Goal: Information Seeking & Learning: Learn about a topic

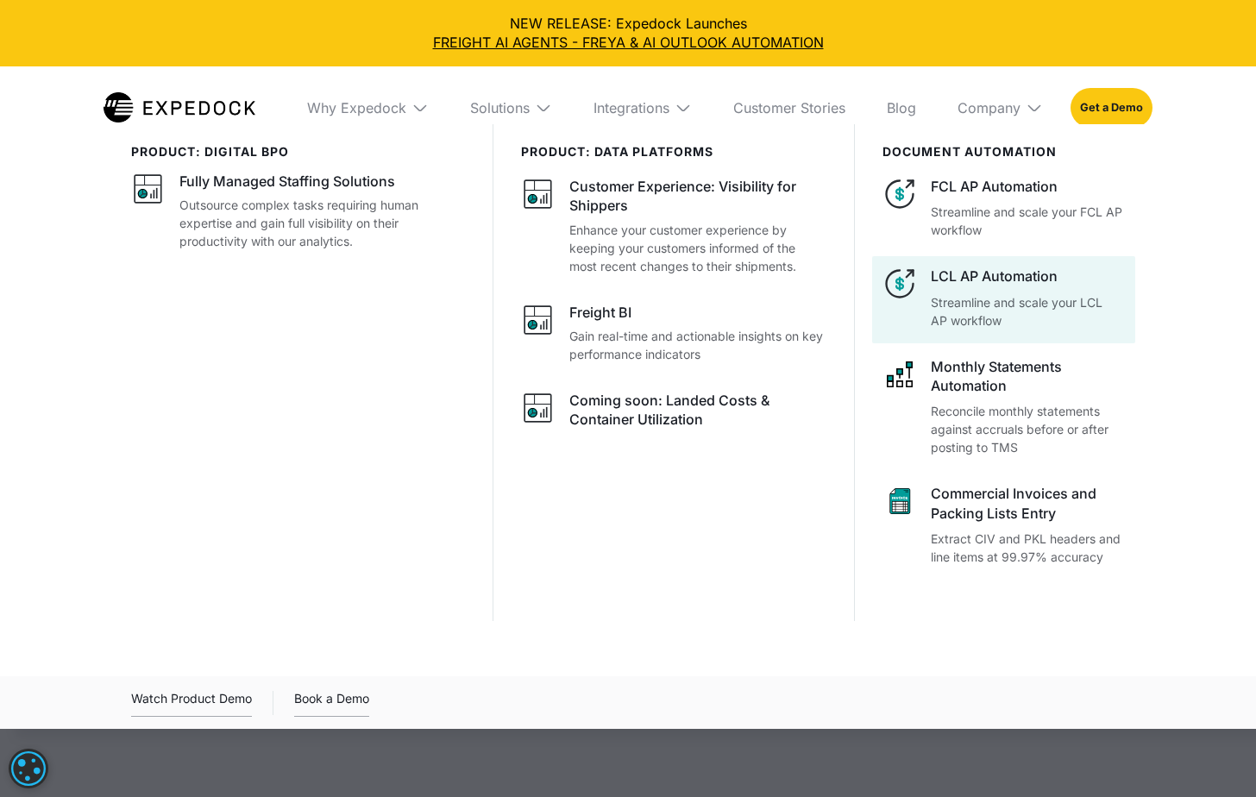
select select
drag, startPoint x: 1140, startPoint y: 325, endPoint x: 930, endPoint y: 305, distance: 211.5
click at [930, 305] on div "product: digital bpo Fully Managed Staffing Solutions Outsource complex tasks r…" at bounding box center [628, 405] width 1104 height 563
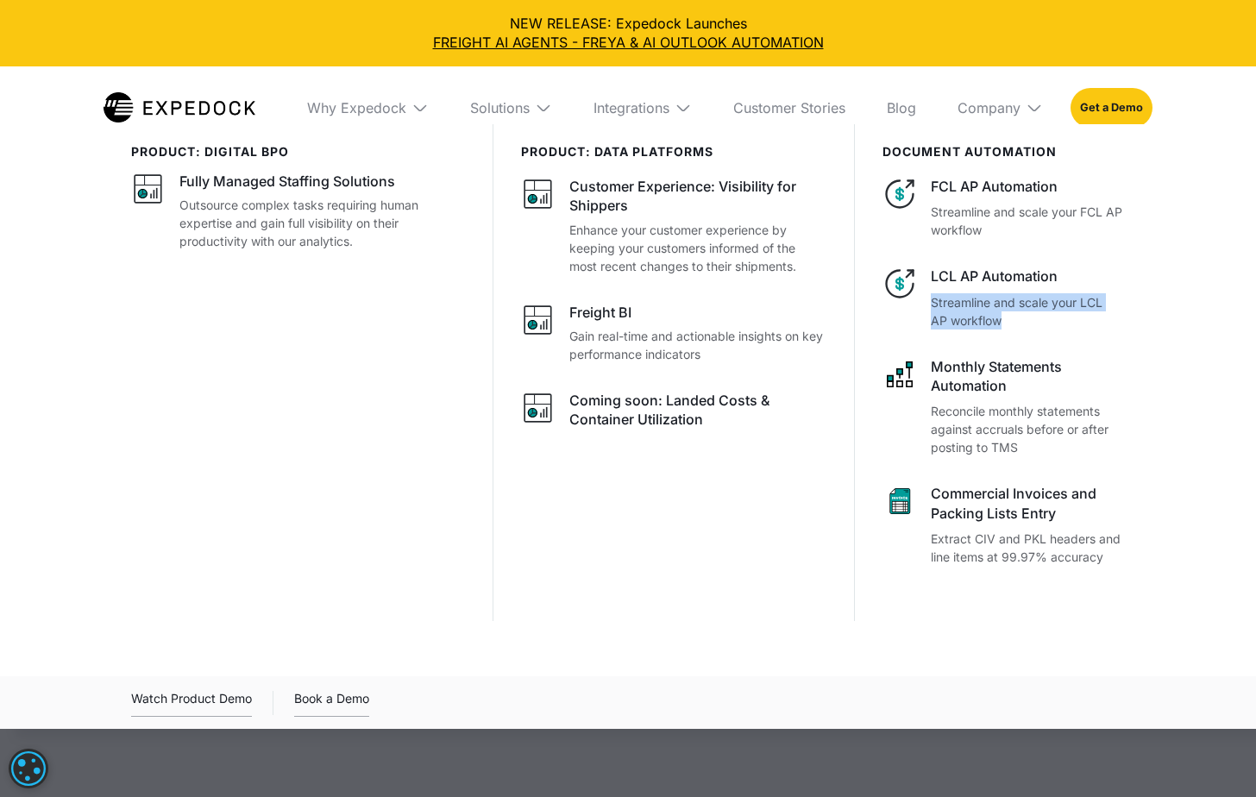
copy p "Streamline and scale your LCL AP workflow"
click at [419, 780] on div at bounding box center [628, 522] width 1256 height 797
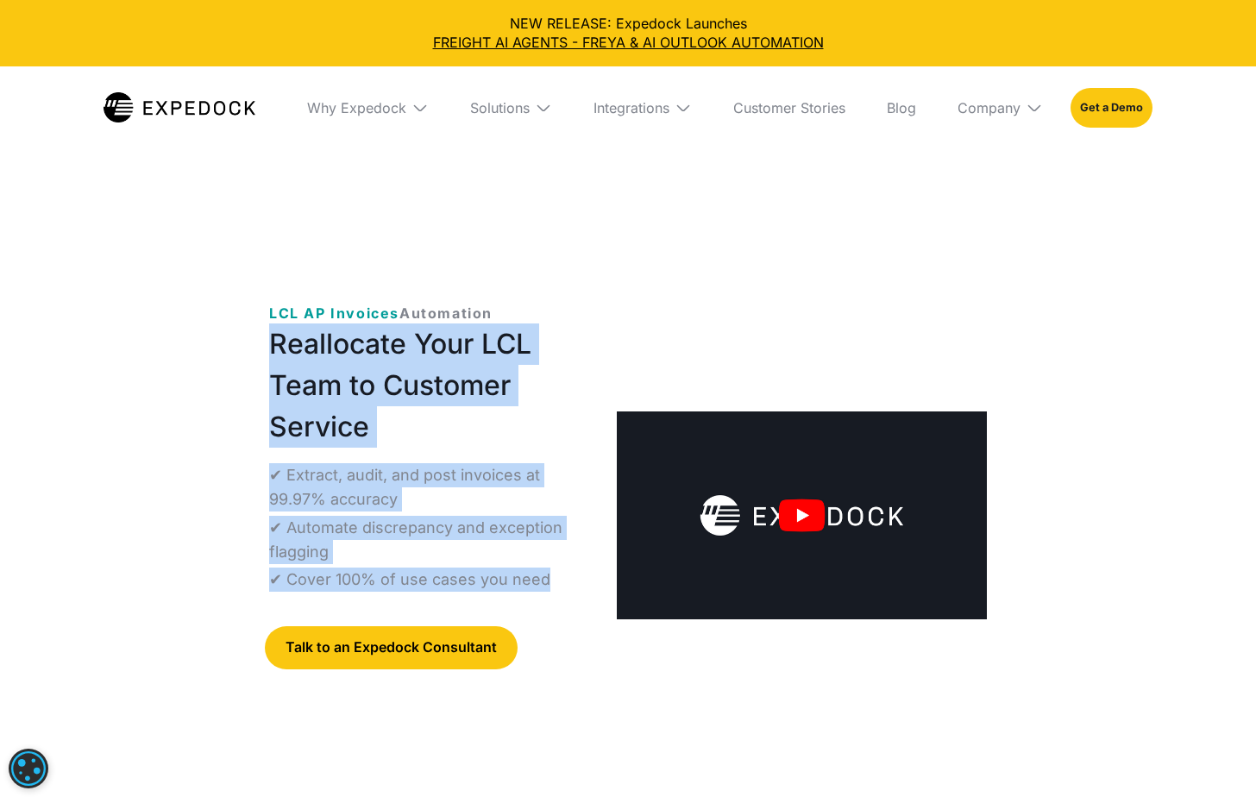
drag, startPoint x: 263, startPoint y: 342, endPoint x: 556, endPoint y: 583, distance: 379.4
click at [556, 583] on div "‍ LCL AP Invoices Automation Reallocate Your LCL Team to Customer Service ✔ Ext…" at bounding box center [628, 529] width 773 height 508
copy div "Reallocate Your LCL Team to Customer Service ✔ Extract, audit, and post invoice…"
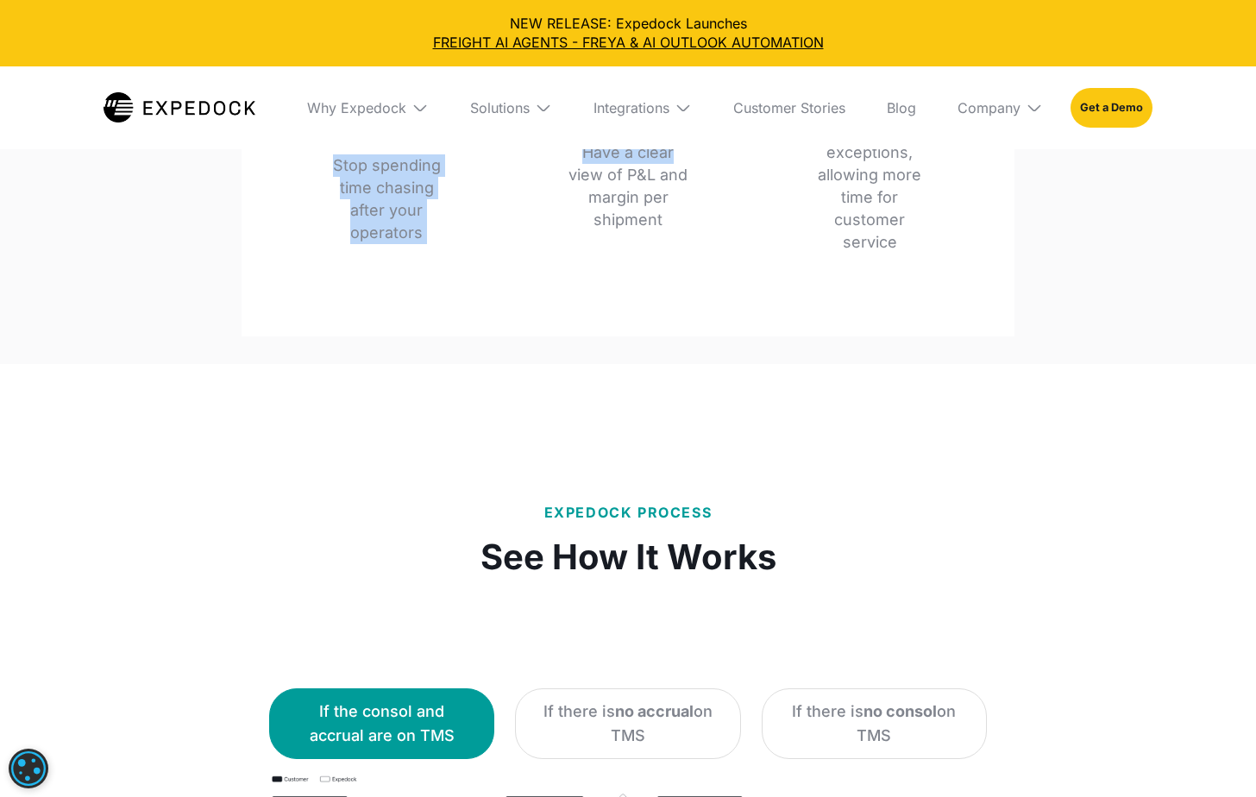
scroll to position [2588, 0]
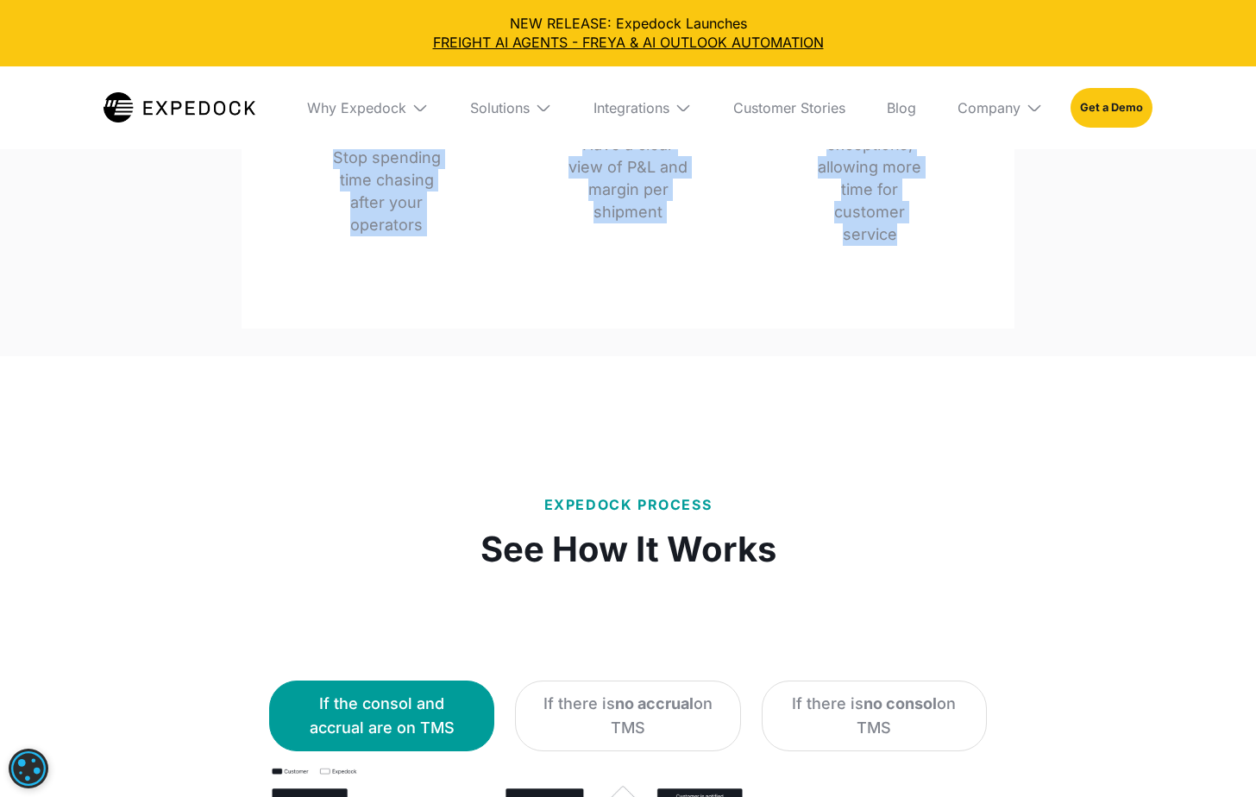
drag, startPoint x: 236, startPoint y: 260, endPoint x: 905, endPoint y: 502, distance: 712.0
copy div "We Speed Up Your Accounts Payable Process For Accounting Teams Stop spending ti…"
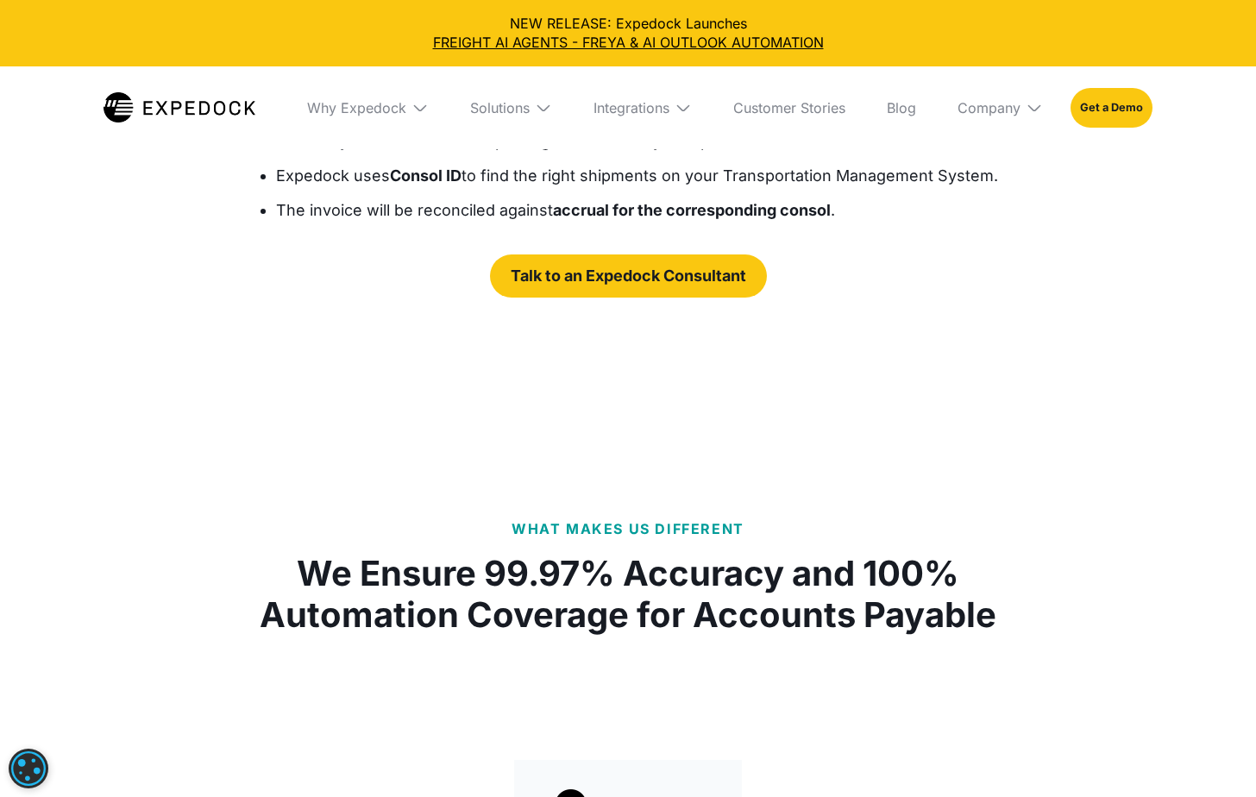
scroll to position [3451, 0]
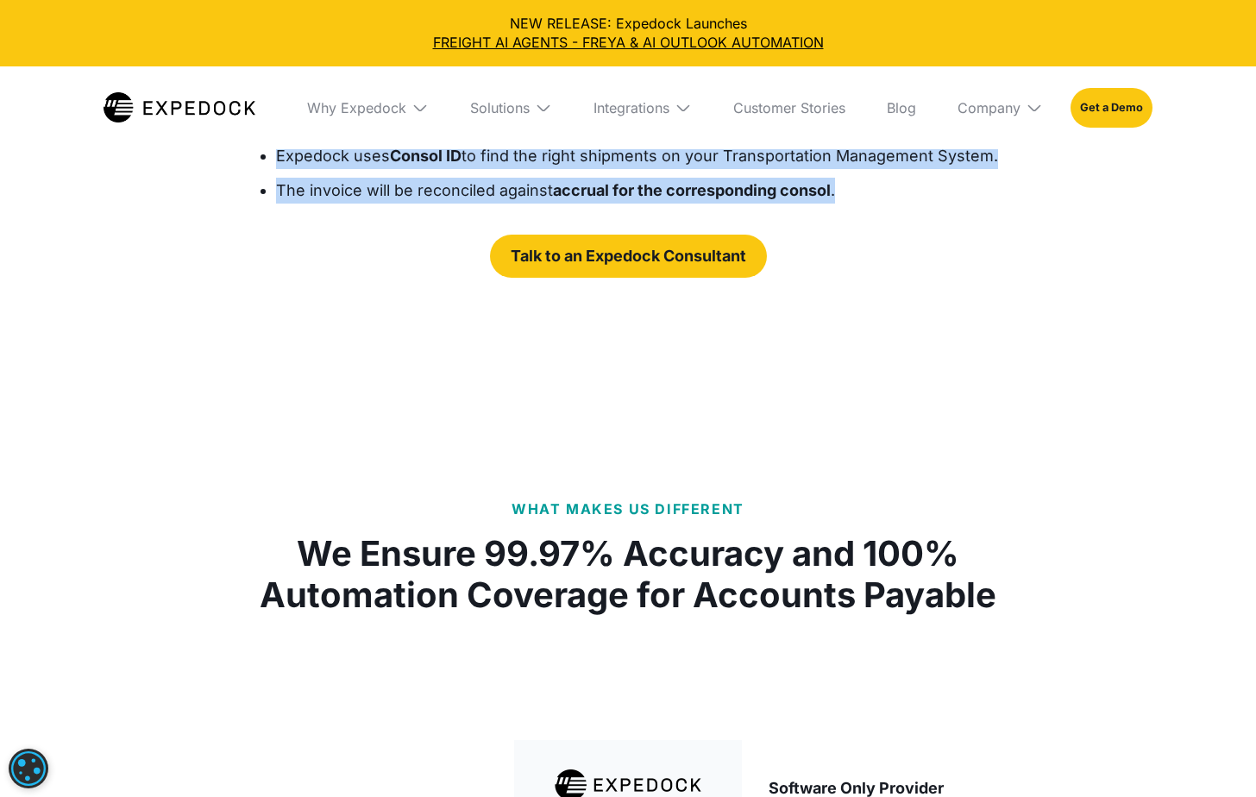
drag, startPoint x: 476, startPoint y: 290, endPoint x: 891, endPoint y: 443, distance: 442.1
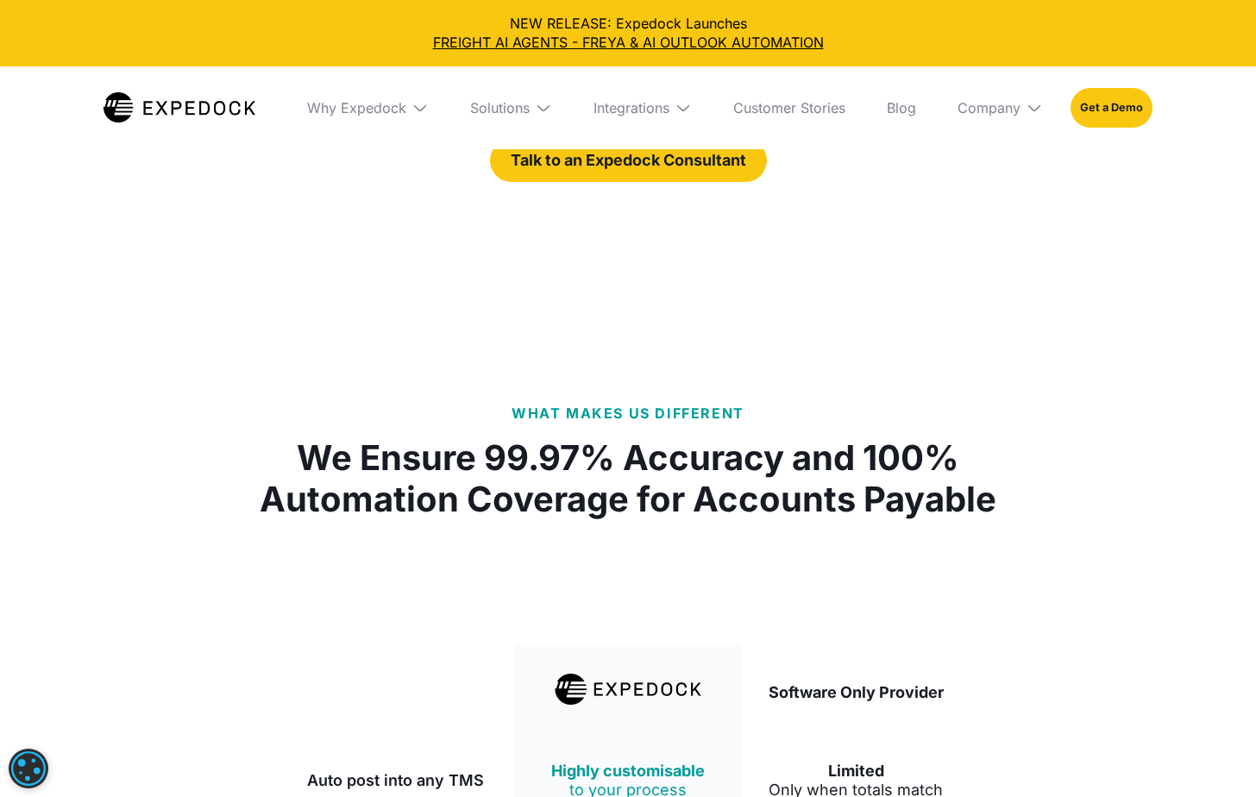
scroll to position [3709, 0]
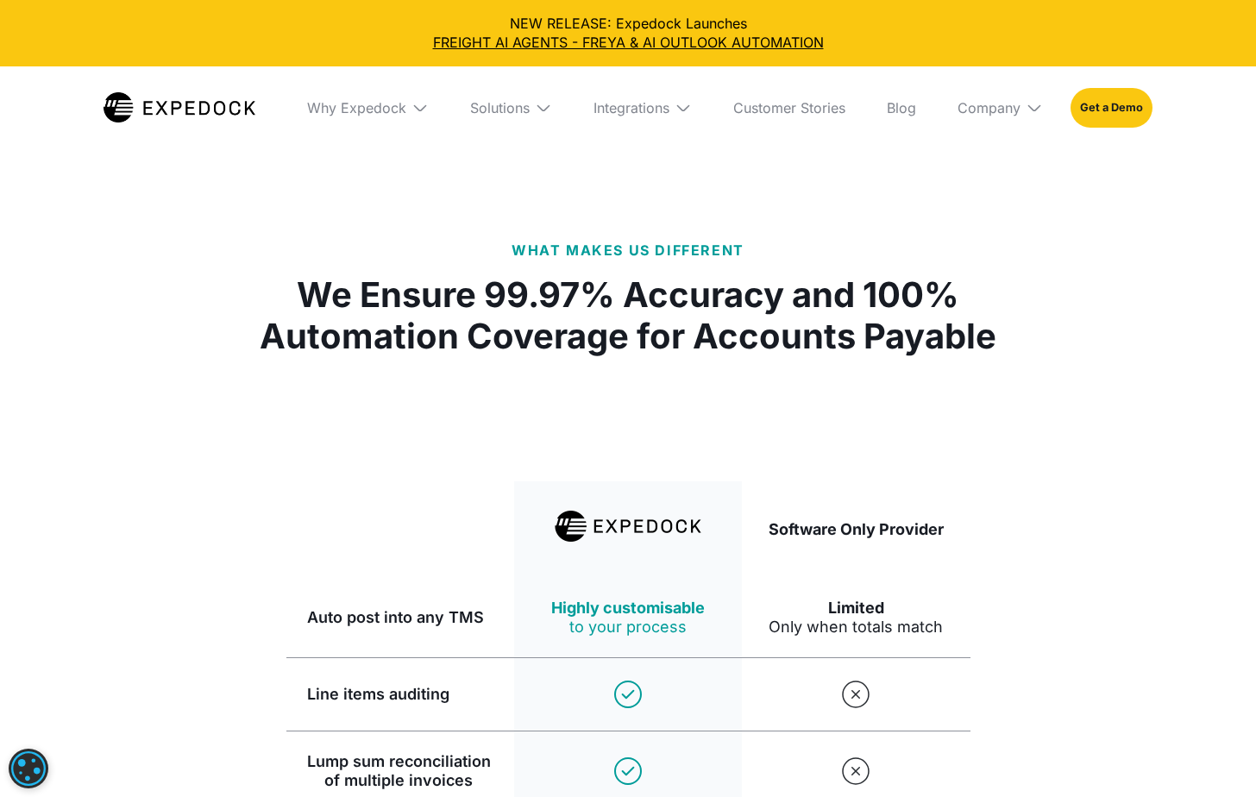
copy div "See How It Works If the consol and accrual are on TMS If there is no accrual on…"
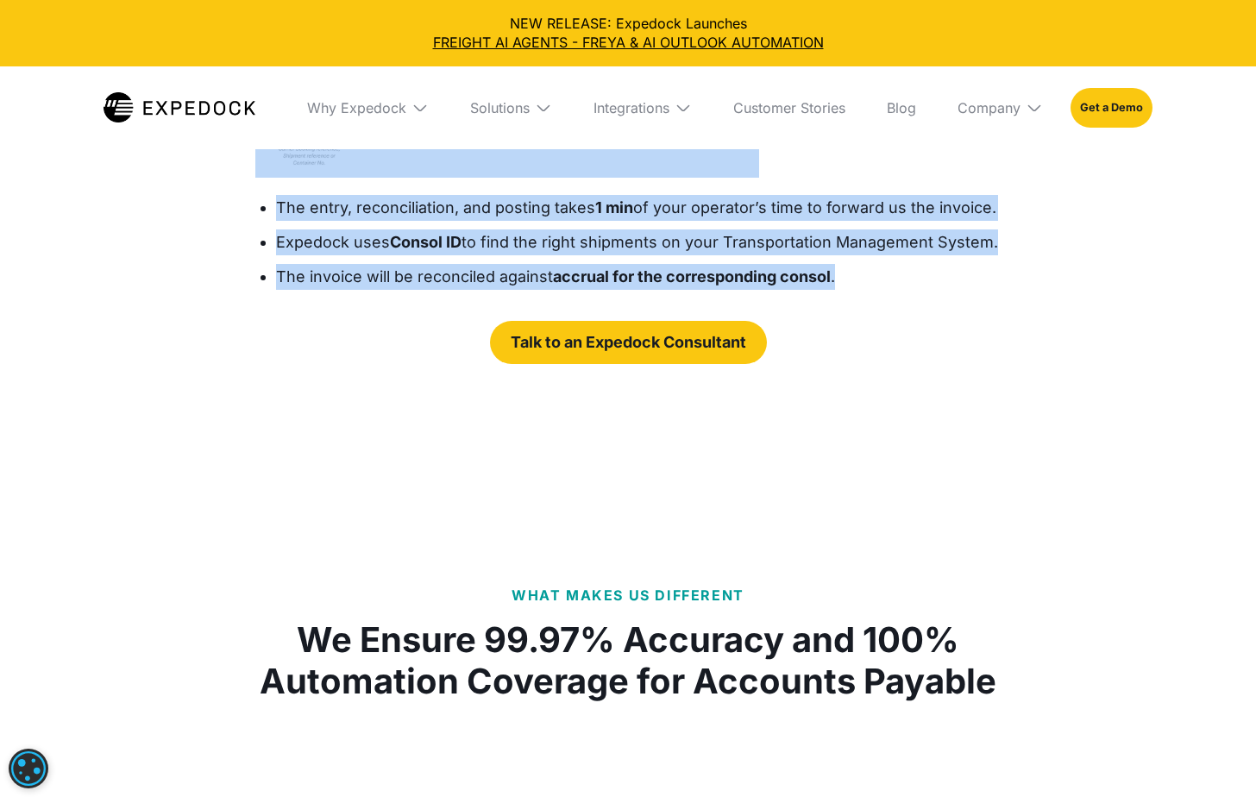
scroll to position [2933, 0]
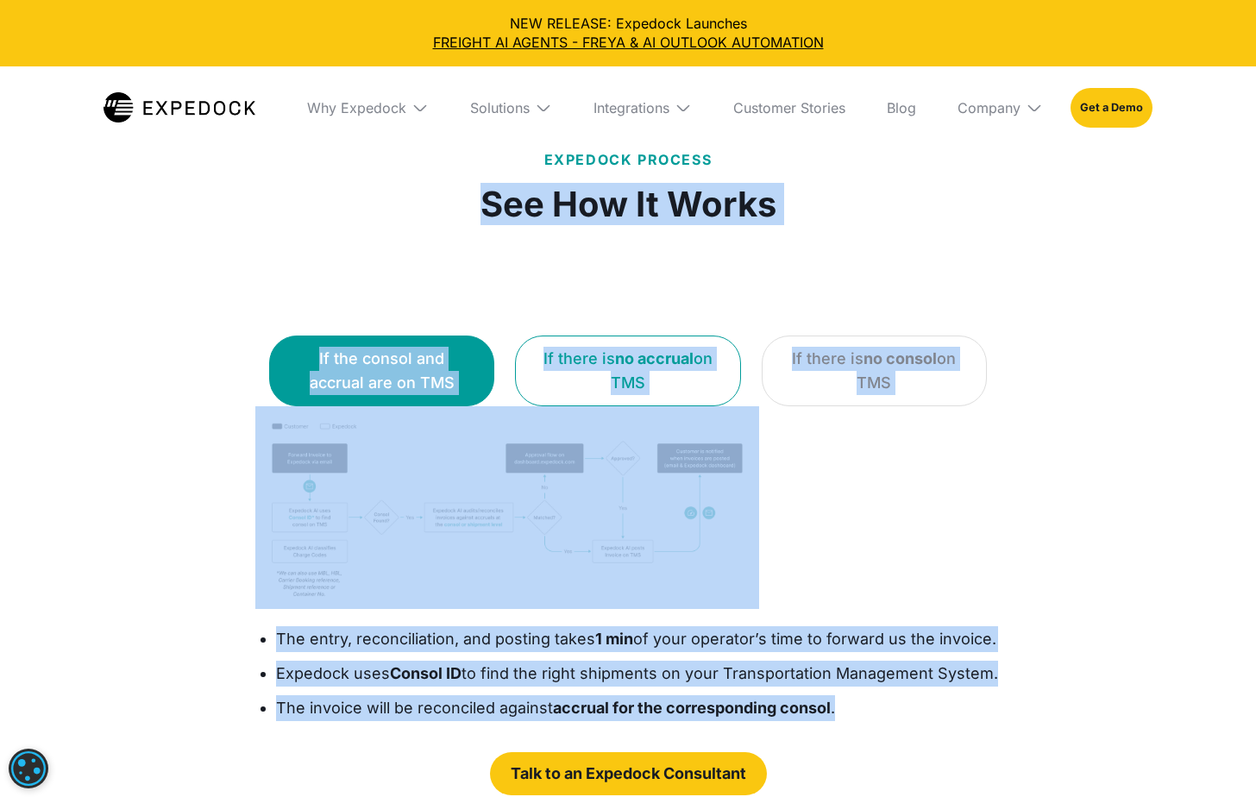
click at [621, 406] on link "If there is no accrual on TMS" at bounding box center [627, 371] width 225 height 71
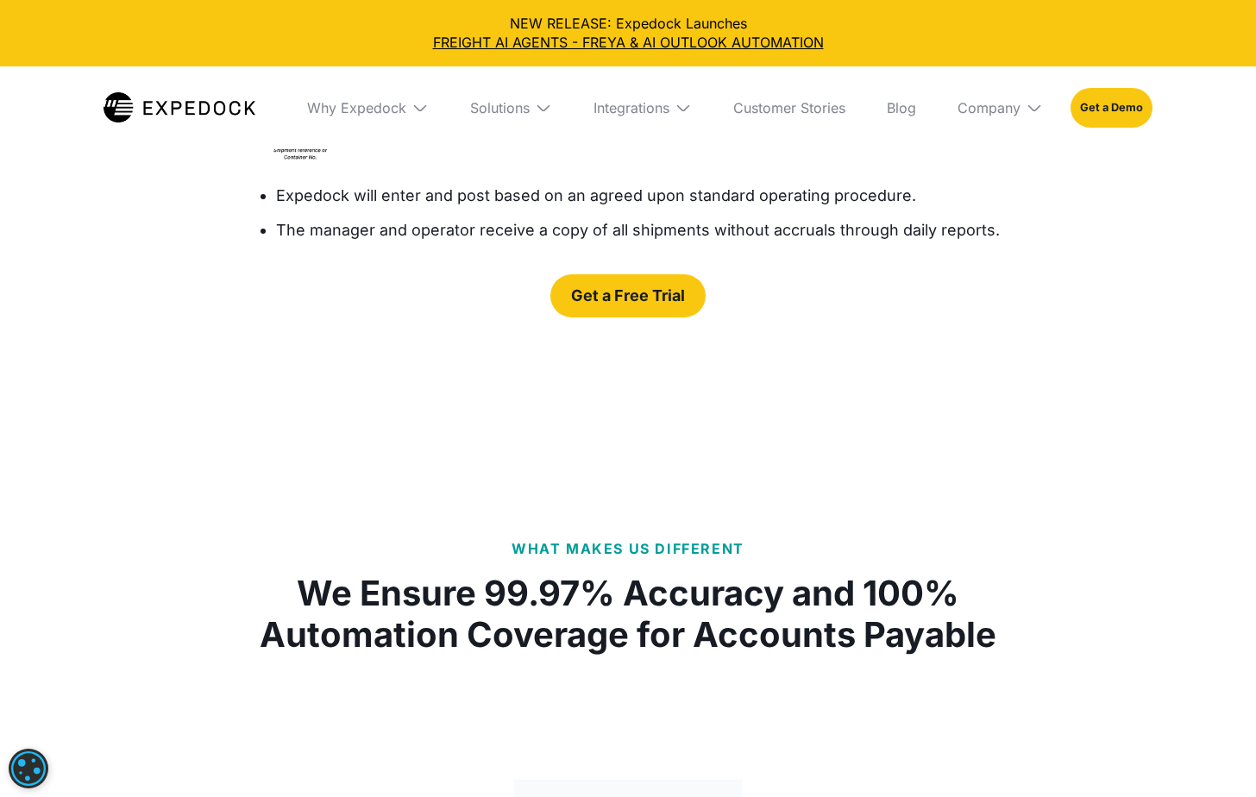
scroll to position [3364, 0]
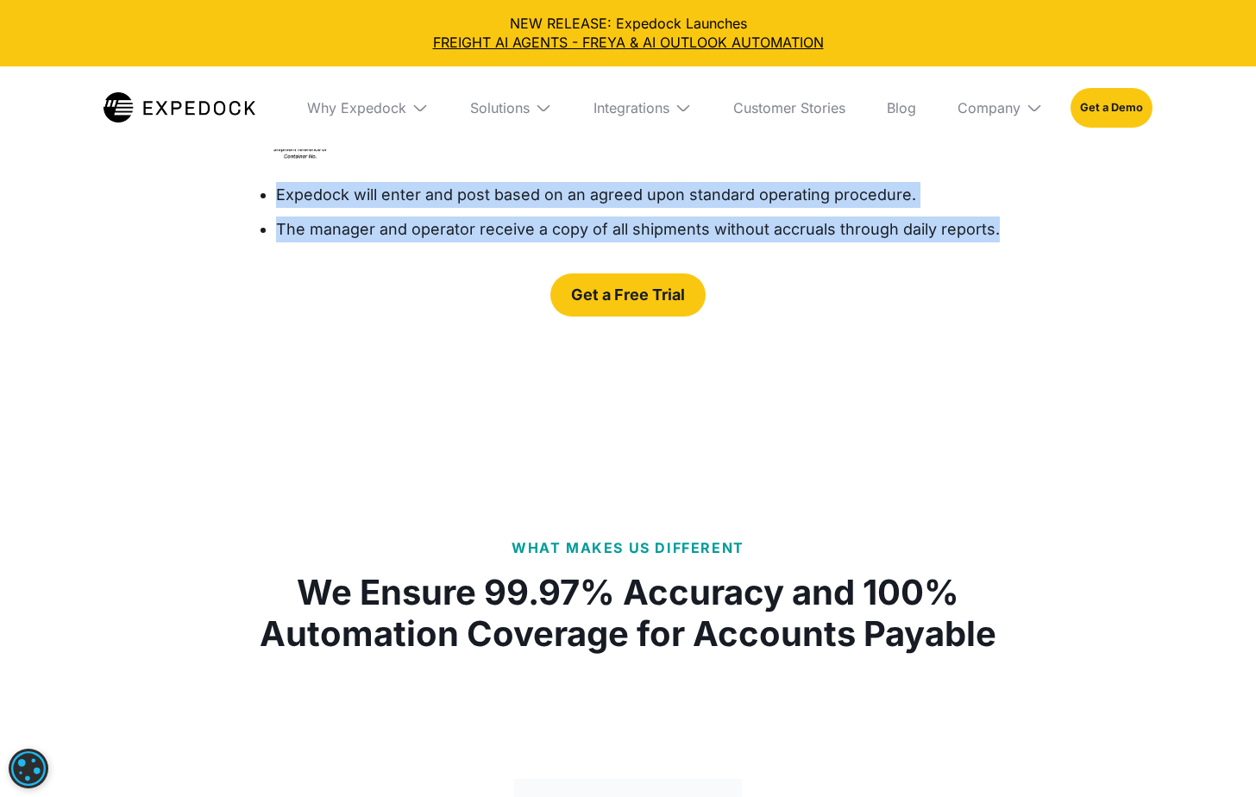
drag, startPoint x: 241, startPoint y: 459, endPoint x: 1024, endPoint y: 496, distance: 784.2
copy ul "Expedock will enter and post based on an agreed upon standard operating procedu…"
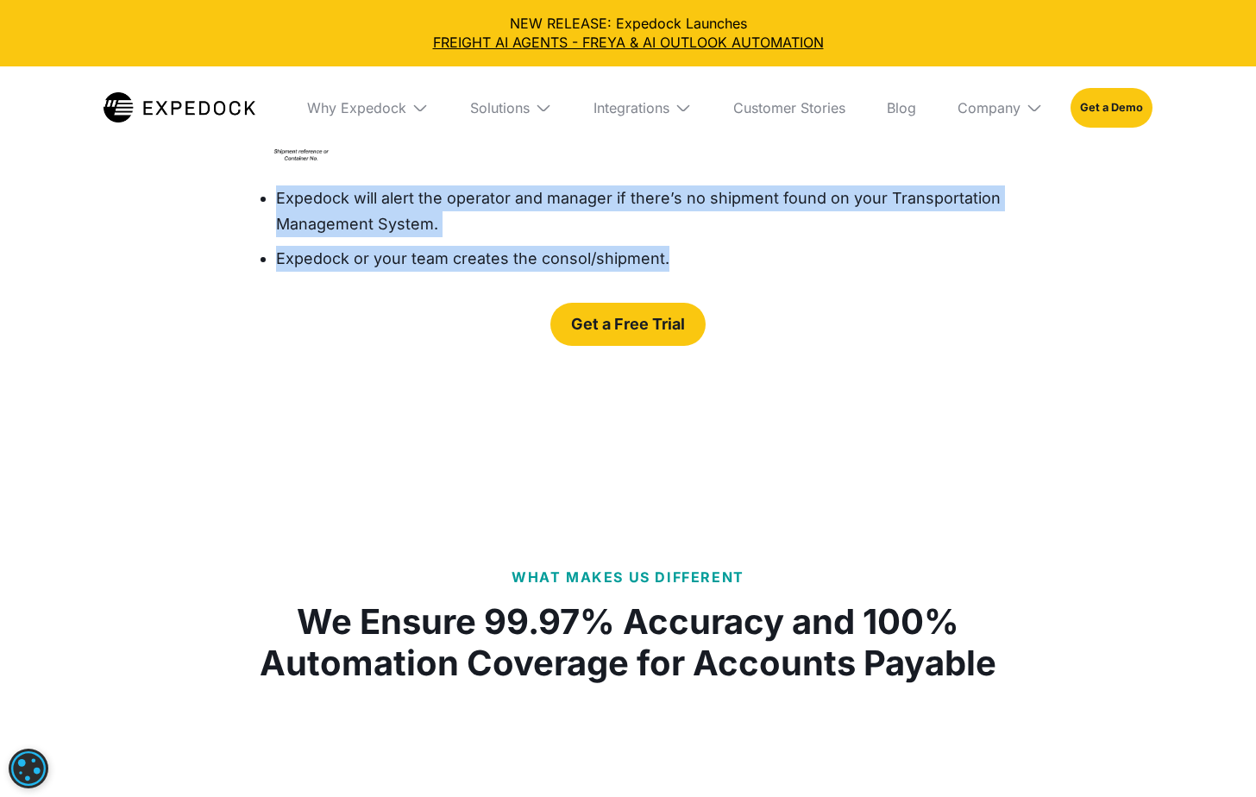
drag, startPoint x: 242, startPoint y: 458, endPoint x: 692, endPoint y: 520, distance: 453.7
click at [692, 280] on ul "Expedock will alert the operator and manager if there’s no shipment found on yo…" at bounding box center [628, 232] width 773 height 95
copy ul "Expedock will alert the operator and manager if there’s no shipment found on yo…"
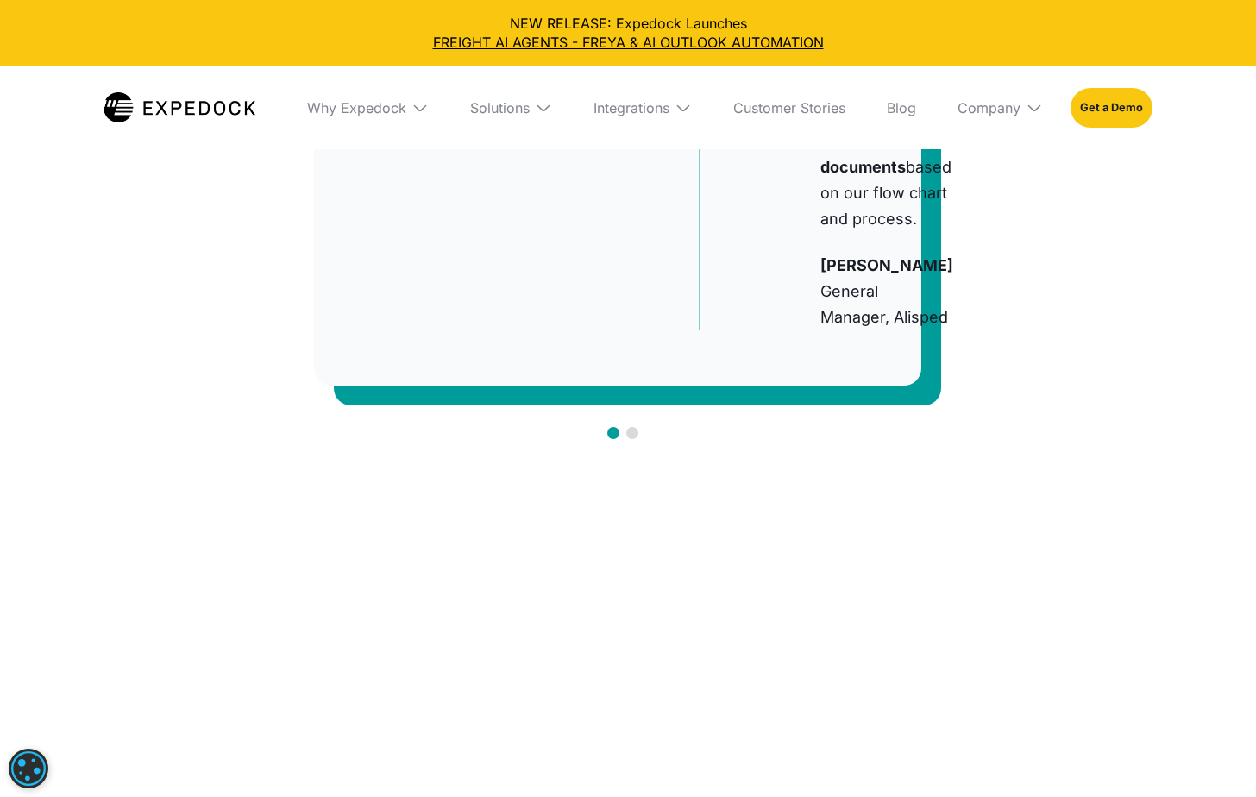
scroll to position [1121, 0]
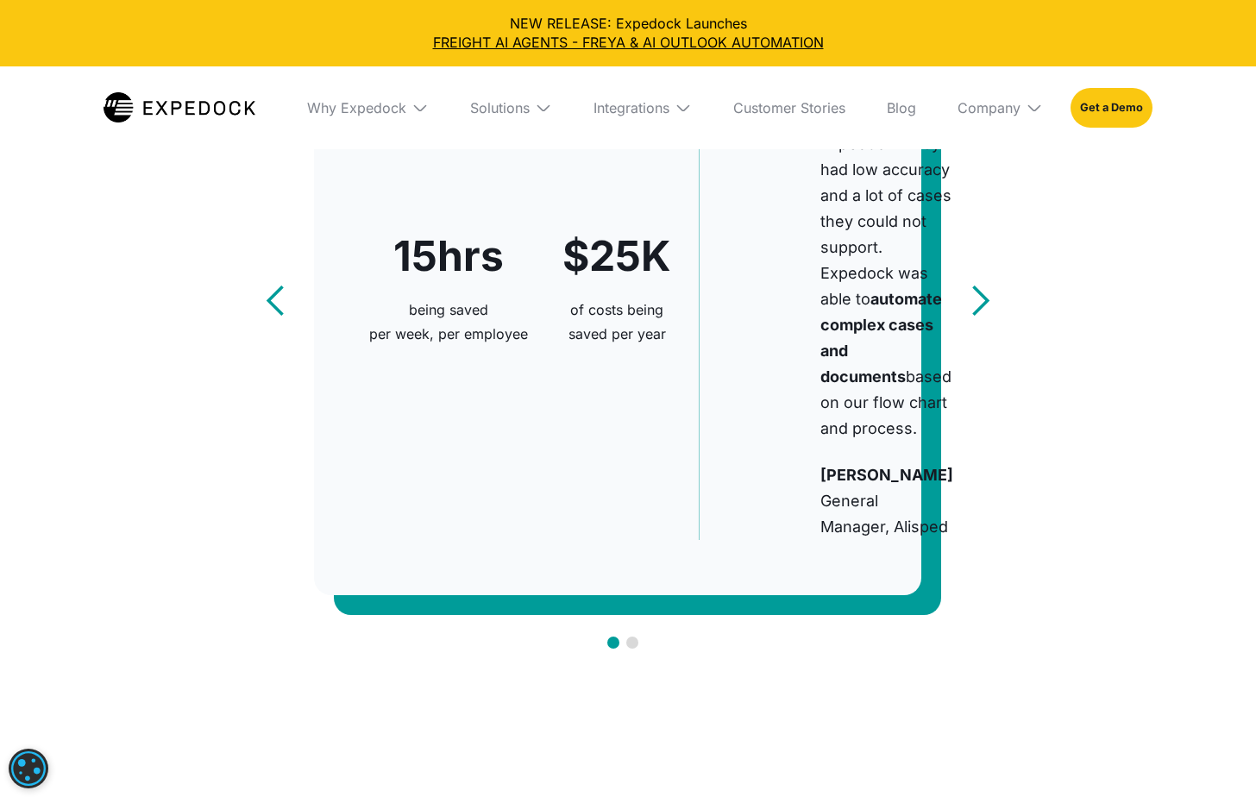
click at [506, 117] on div "Solutions" at bounding box center [511, 107] width 110 height 83
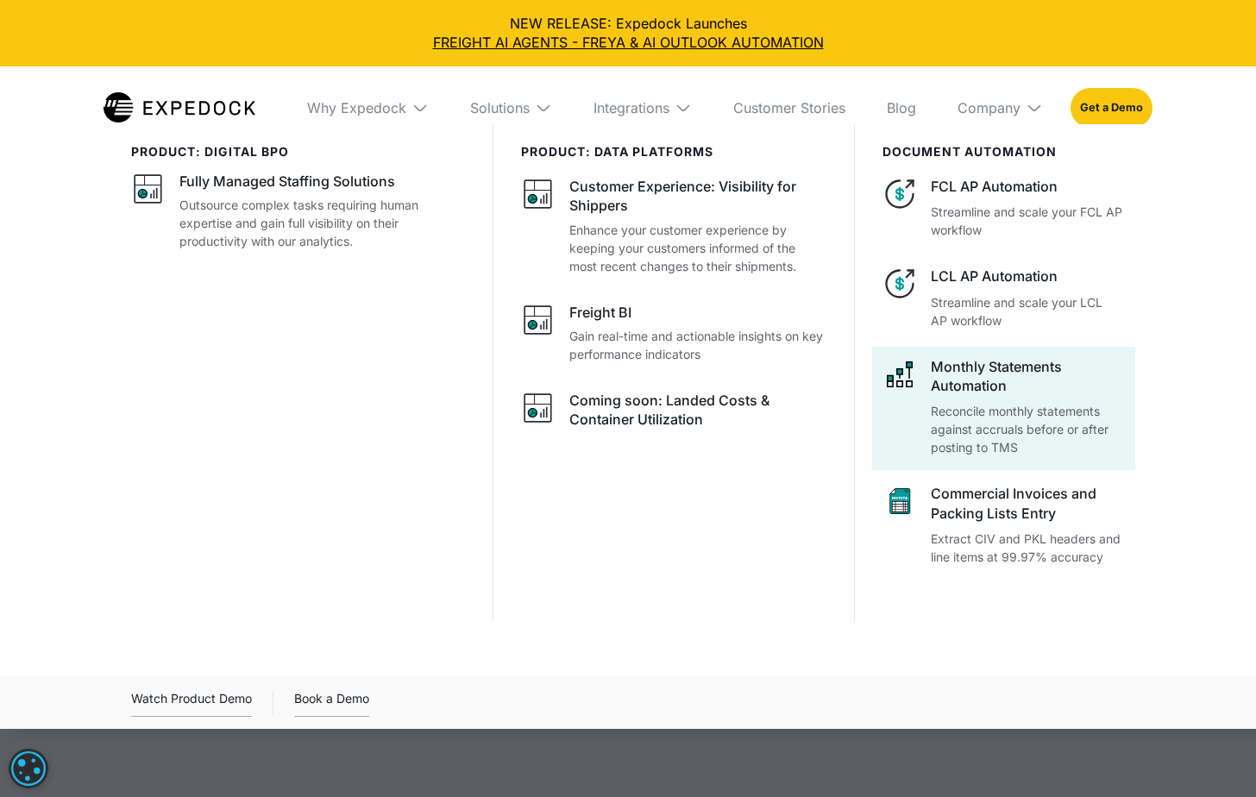
click at [1027, 410] on p "Reconcile monthly statements against accruals before or after posting to TMS" at bounding box center [1028, 429] width 194 height 54
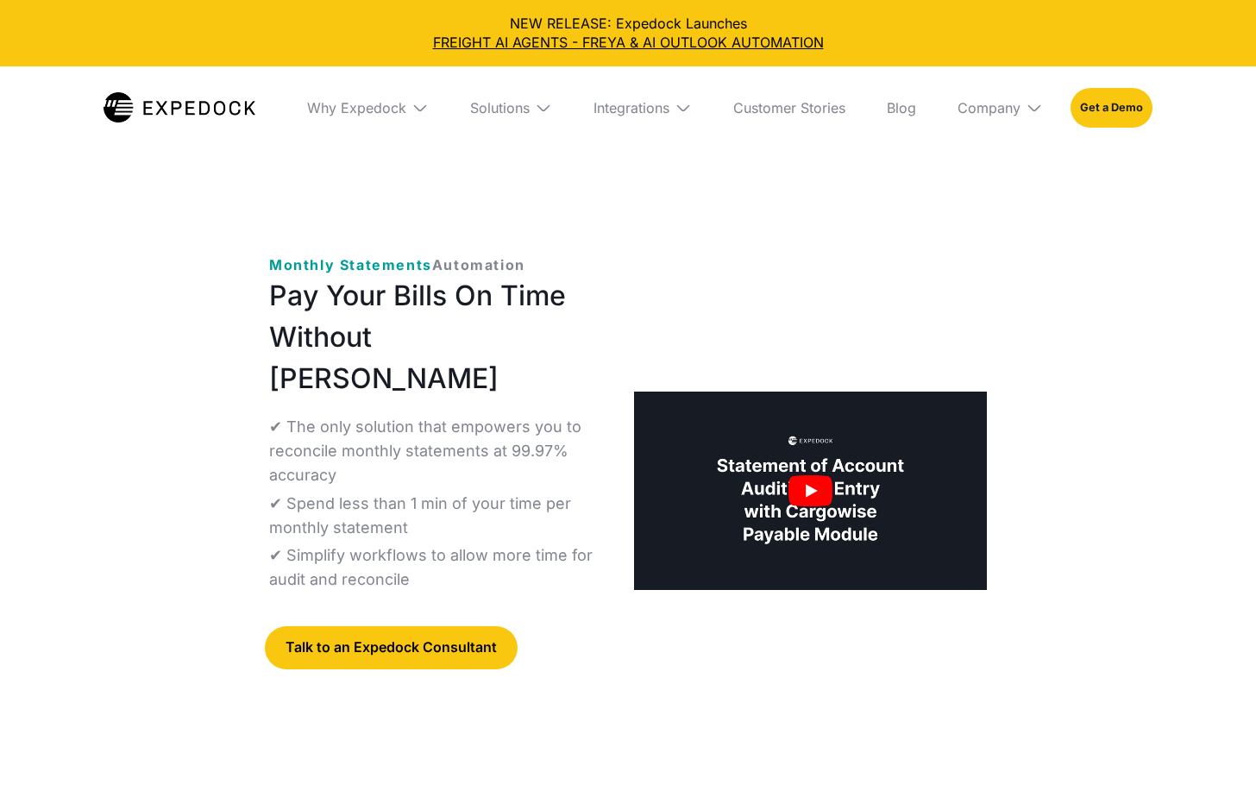
select select
drag, startPoint x: 264, startPoint y: 305, endPoint x: 531, endPoint y: 304, distance: 267.4
click at [531, 304] on div "Monthly Statements Automation Pay Your Bills On Time Without Rushing ✔ The only…" at bounding box center [628, 505] width 773 height 556
copy p "Monthly Statements Automation"
click at [488, 104] on div "Solutions" at bounding box center [500, 107] width 60 height 17
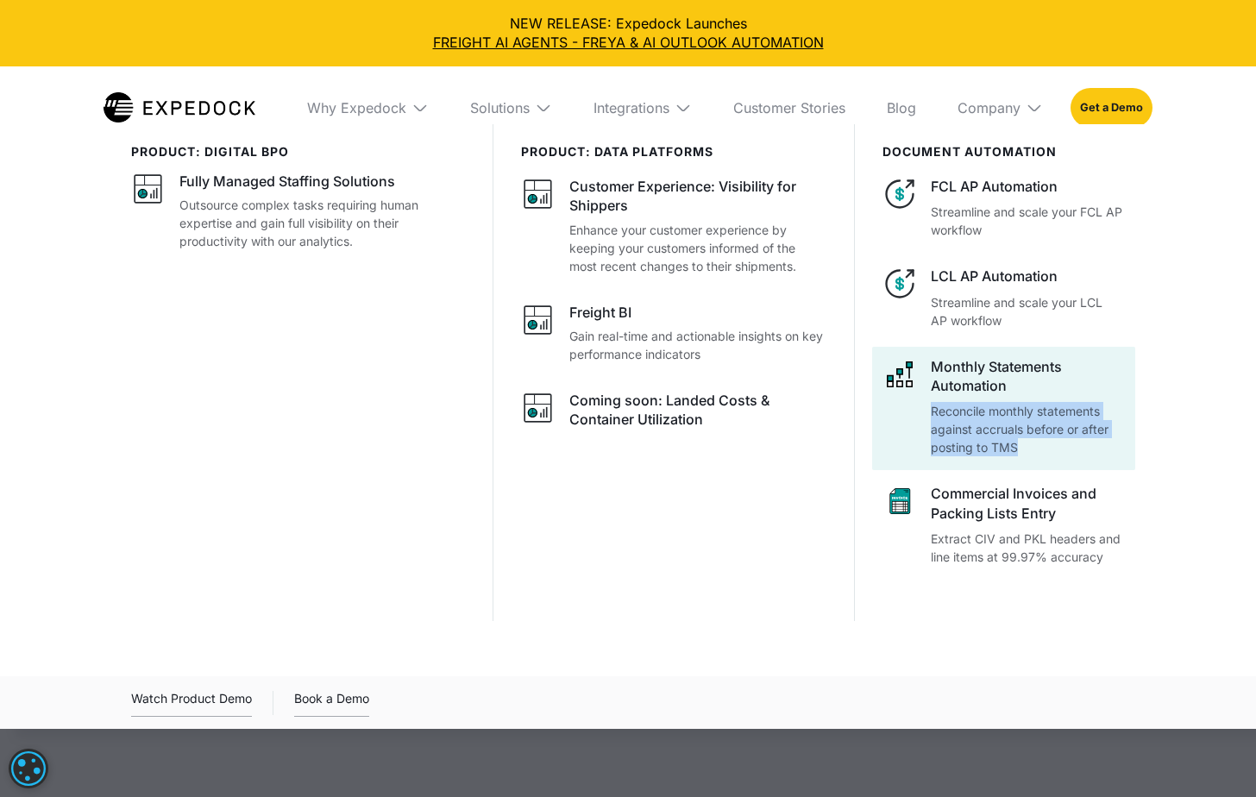
copy p "Reconcile monthly statements against accruals before or after posting to TMS"
drag, startPoint x: 1172, startPoint y: 453, endPoint x: 930, endPoint y: 413, distance: 245.6
click at [930, 413] on div "product: digital bpo Fully Managed Staffing Solutions Outsource complex tasks r…" at bounding box center [628, 405] width 1104 height 563
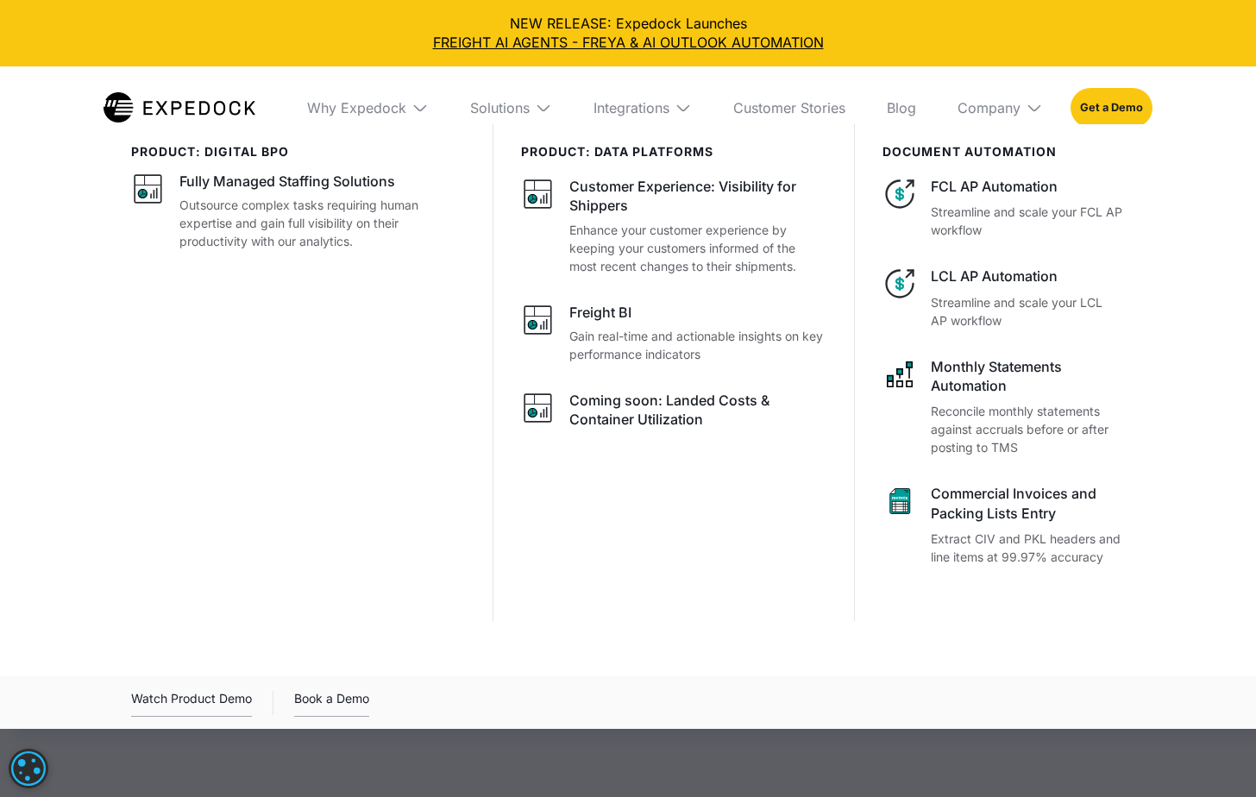
click at [251, 758] on div at bounding box center [628, 522] width 1256 height 797
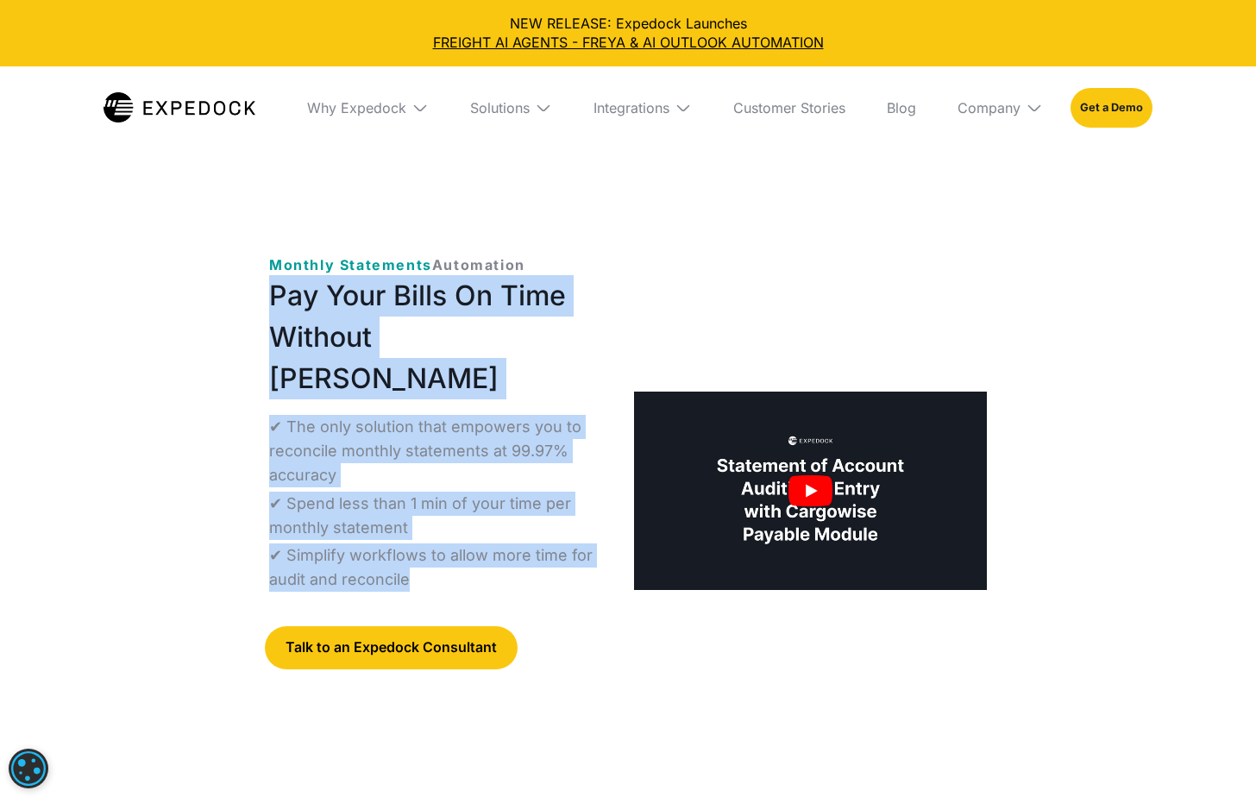
drag, startPoint x: 271, startPoint y: 337, endPoint x: 426, endPoint y: 580, distance: 287.9
click at [426, 580] on div "Monthly Statements Automation Pay Your Bills On Time Without Rushing ✔ The only…" at bounding box center [437, 504] width 337 height 501
copy div "Pay Your Bills On Time Without Rushing ✔ The only solution that empowers you to…"
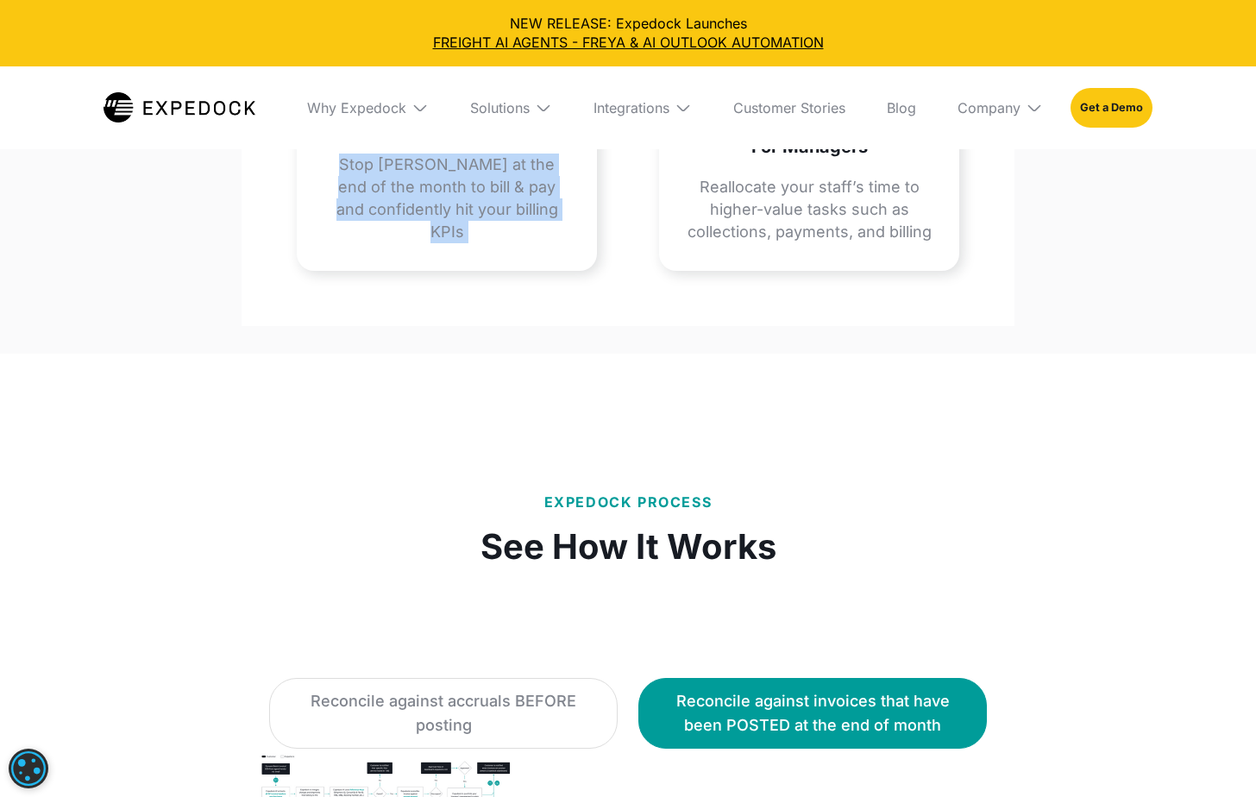
scroll to position [2674, 0]
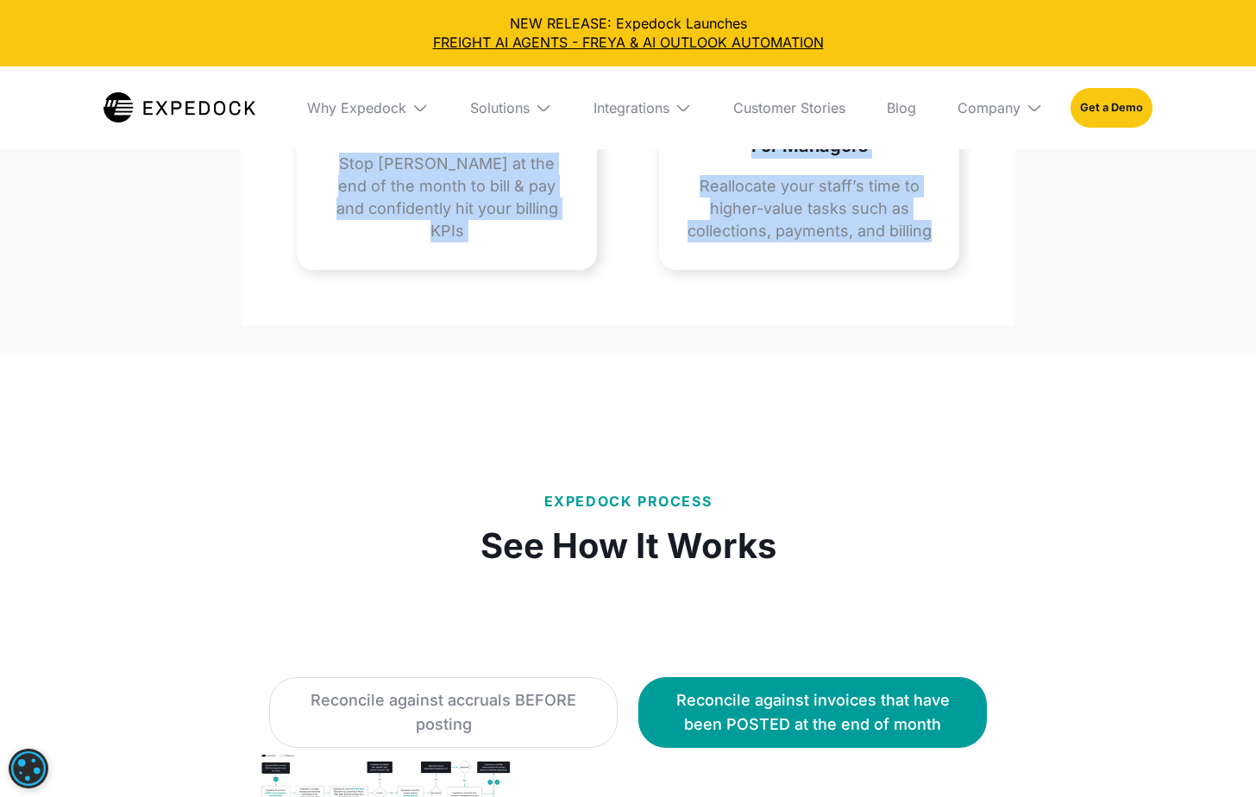
drag, startPoint x: 304, startPoint y: 382, endPoint x: 945, endPoint y: 520, distance: 656.5
copy div "We Speed Up Your Monthly Statement Process For Accounting Teams Stop rushing at…"
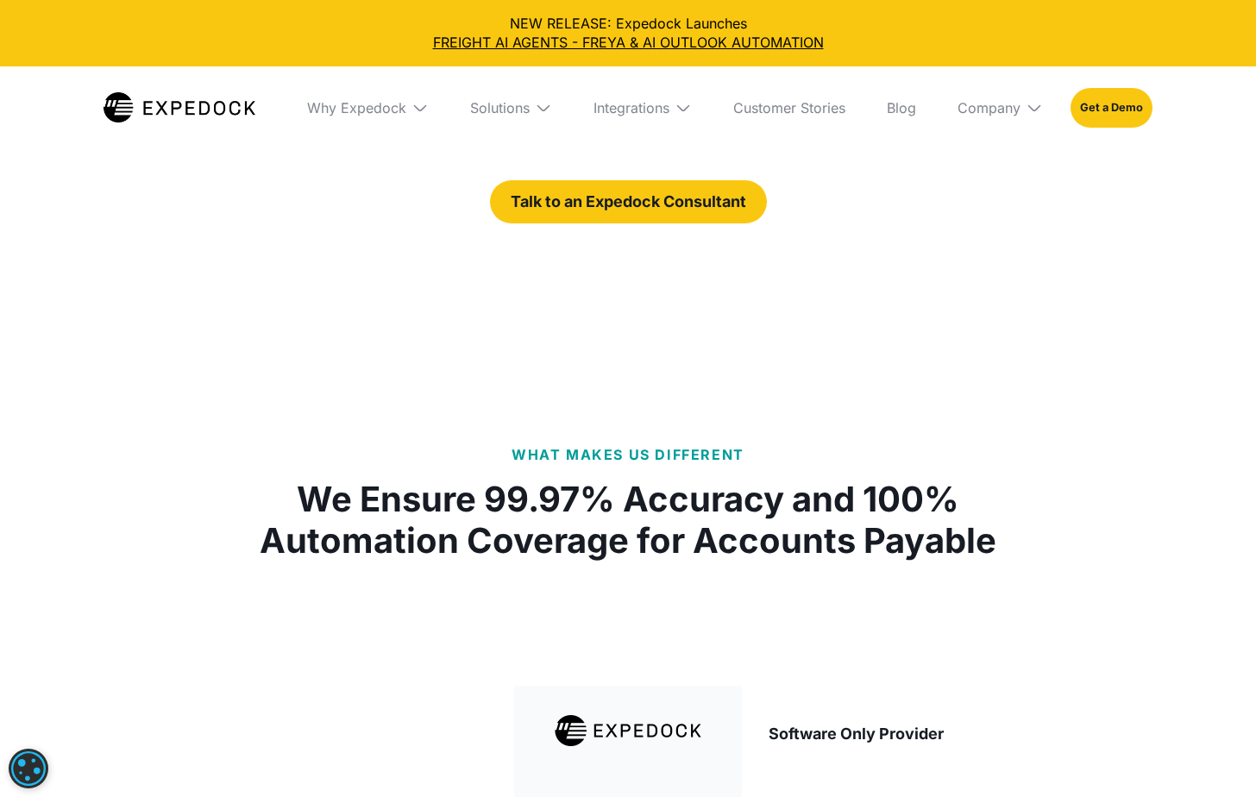
scroll to position [3278, 0]
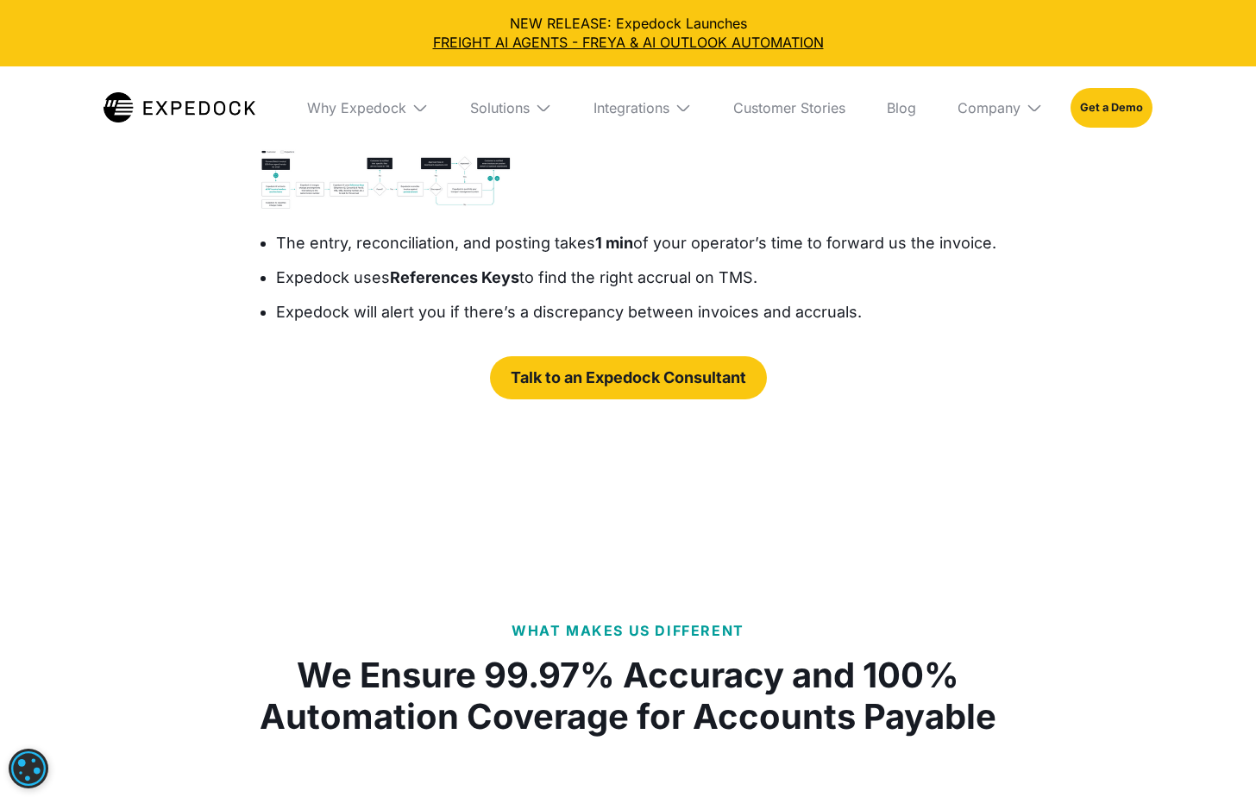
click at [464, 133] on div "Reconcile against accruals BEFORE posting" at bounding box center [443, 109] width 305 height 48
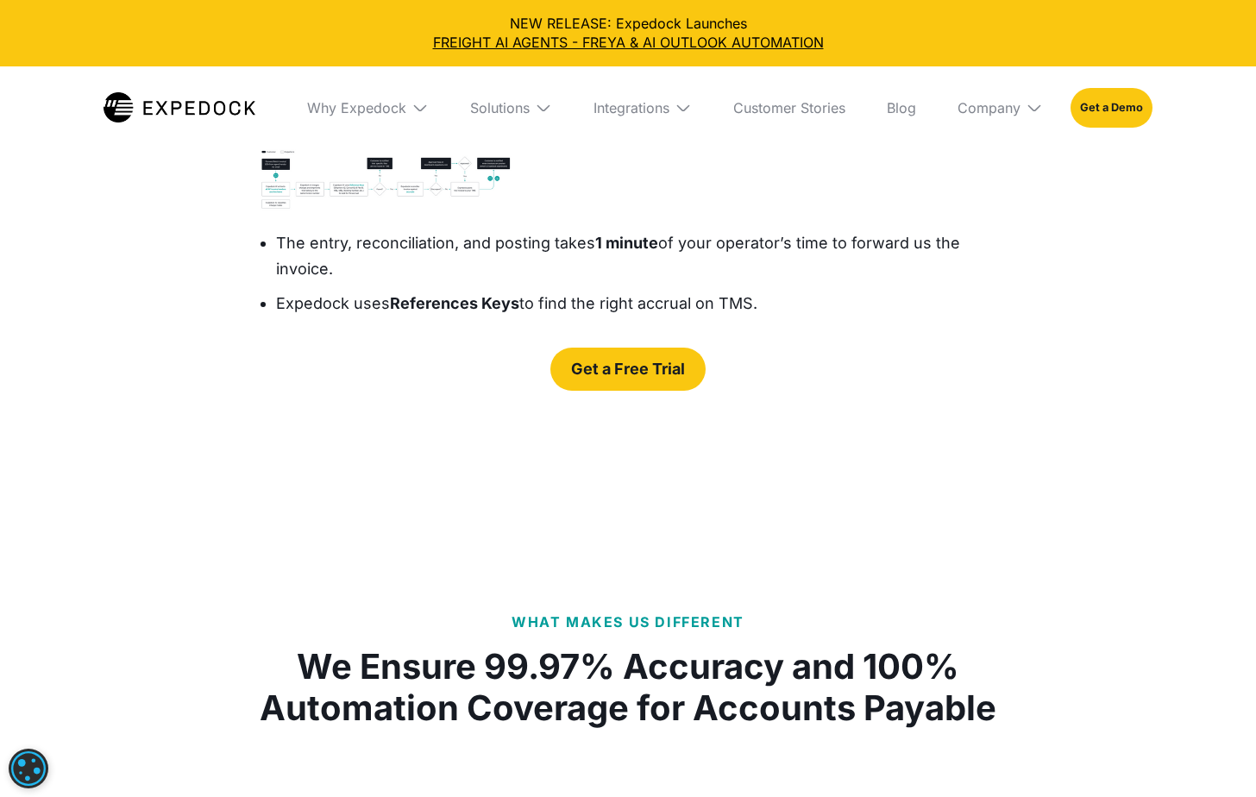
drag, startPoint x: 476, startPoint y: 226, endPoint x: 758, endPoint y: 592, distance: 461.9
click at [758, 446] on div "Expedock Process See How It Works Reconcile against accruals BEFORE posting Rec…" at bounding box center [628, 139] width 773 height 614
copy div "See How It Works Reconcile against accruals BEFORE posting Reconcile against in…"
click at [791, 133] on div "Reconcile against invoices that have been POSTED at the end of month" at bounding box center [812, 109] width 305 height 48
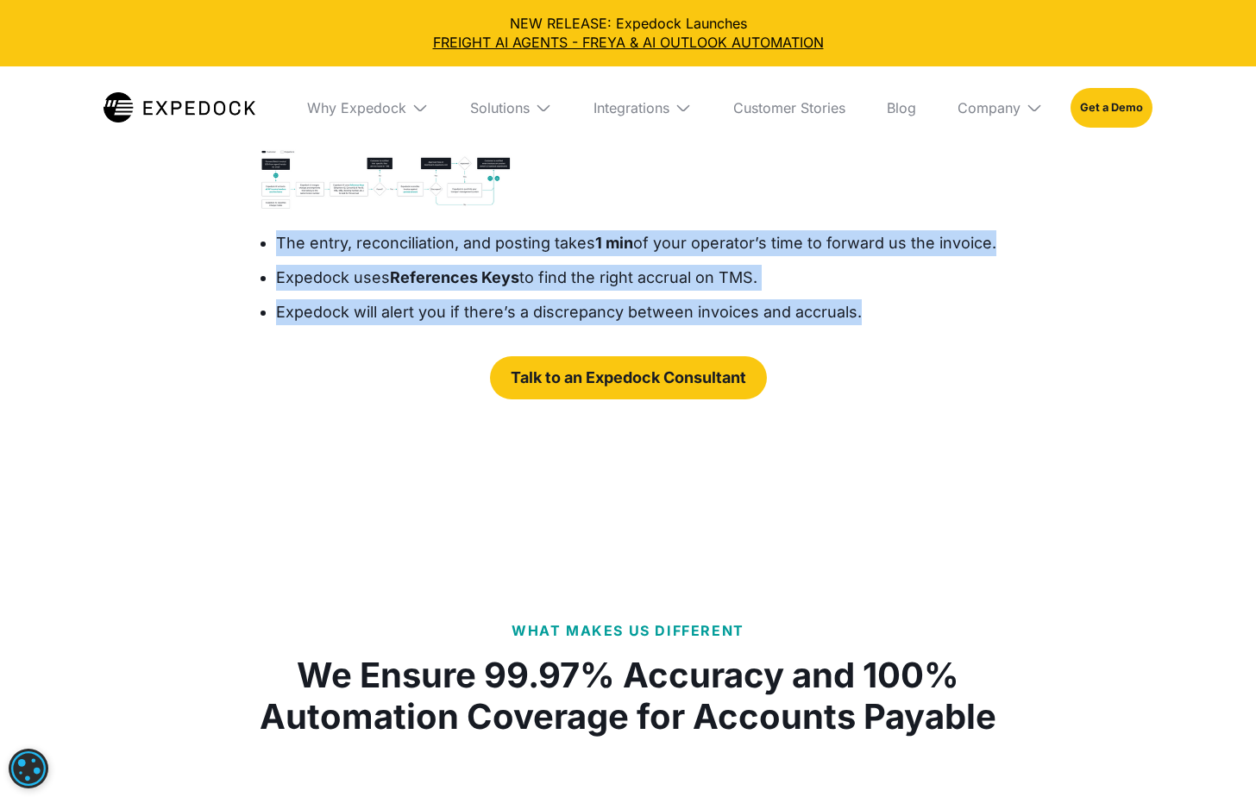
drag, startPoint x: 242, startPoint y: 528, endPoint x: 857, endPoint y: 594, distance: 617.7
click at [857, 334] on ul "The entry, reconciliation, and posting takes 1 min of your operator’s time to f…" at bounding box center [619, 282] width 755 height 104
copy ul "The entry, reconciliation, and posting takes 1 min of your operator’s time to f…"
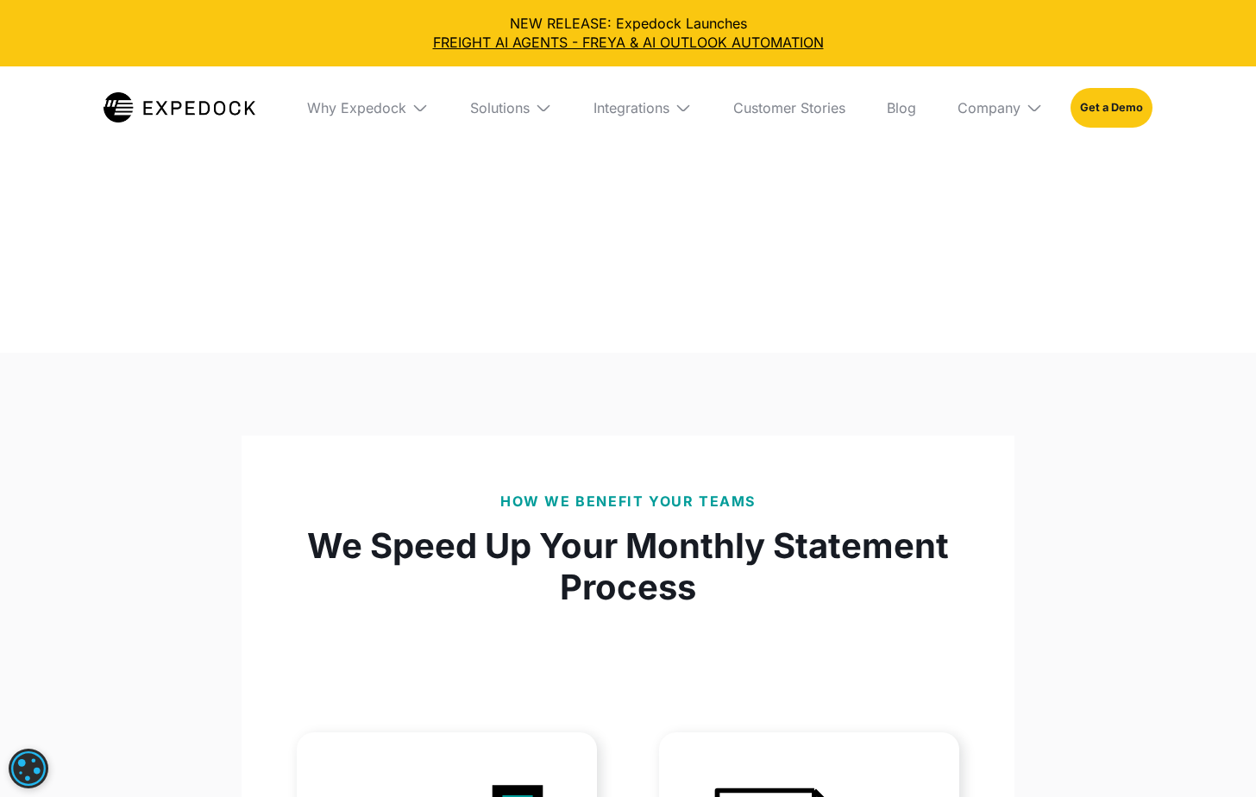
scroll to position [1553, 0]
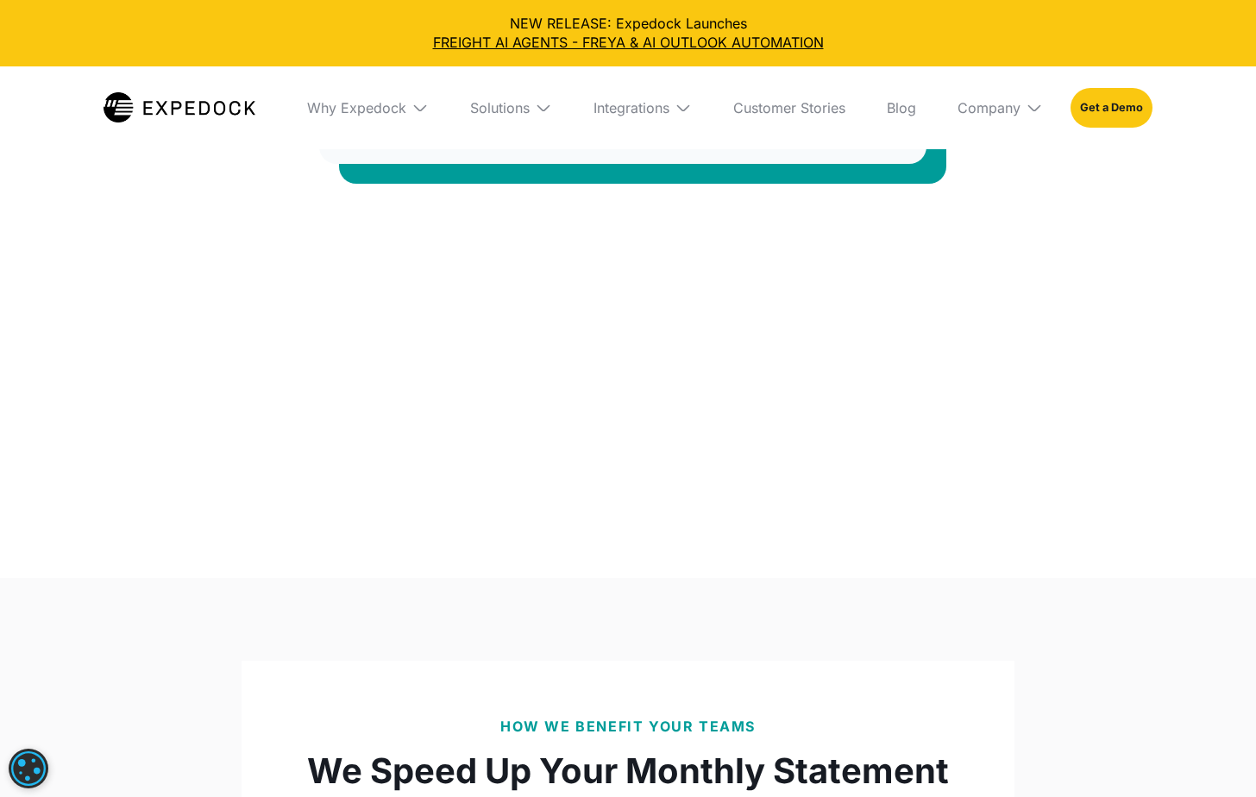
click at [500, 117] on div "Solutions" at bounding box center [511, 107] width 110 height 83
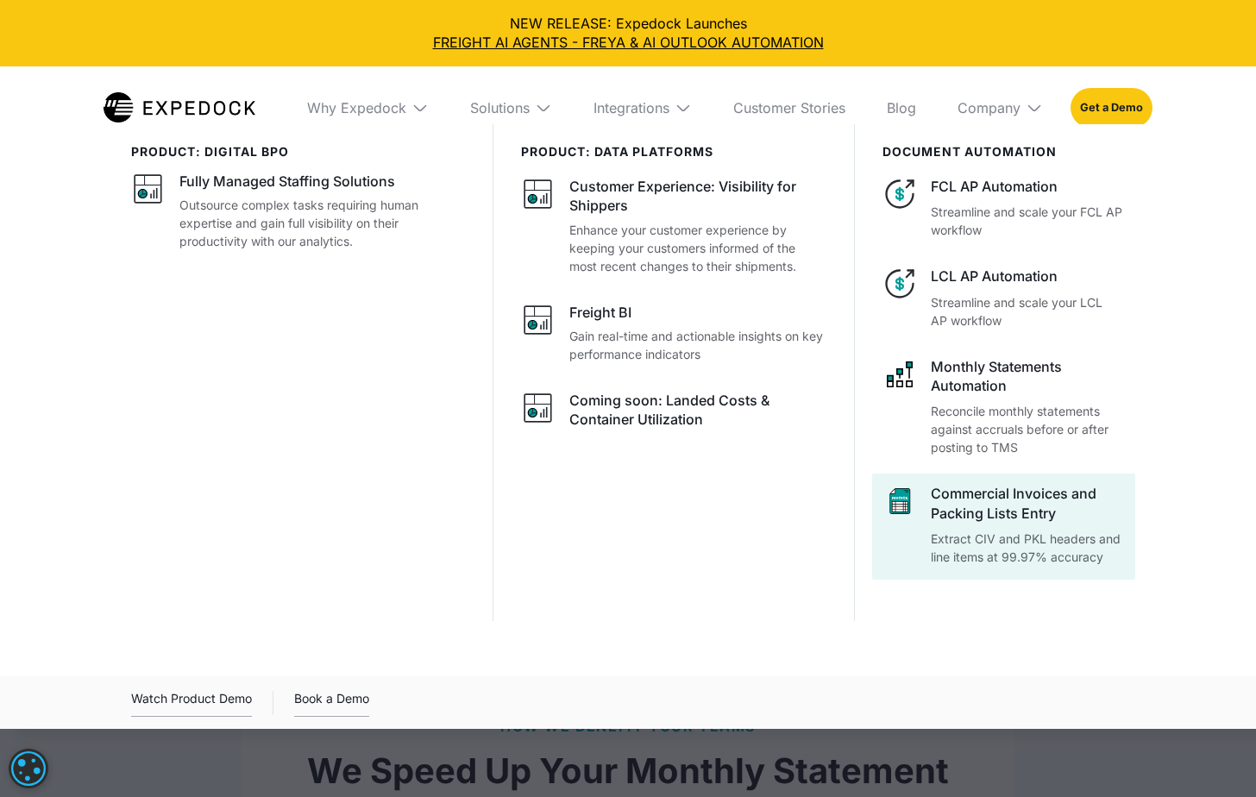
click at [995, 522] on div "Commercial Invoices and Packing Lists Entry" at bounding box center [1028, 503] width 194 height 39
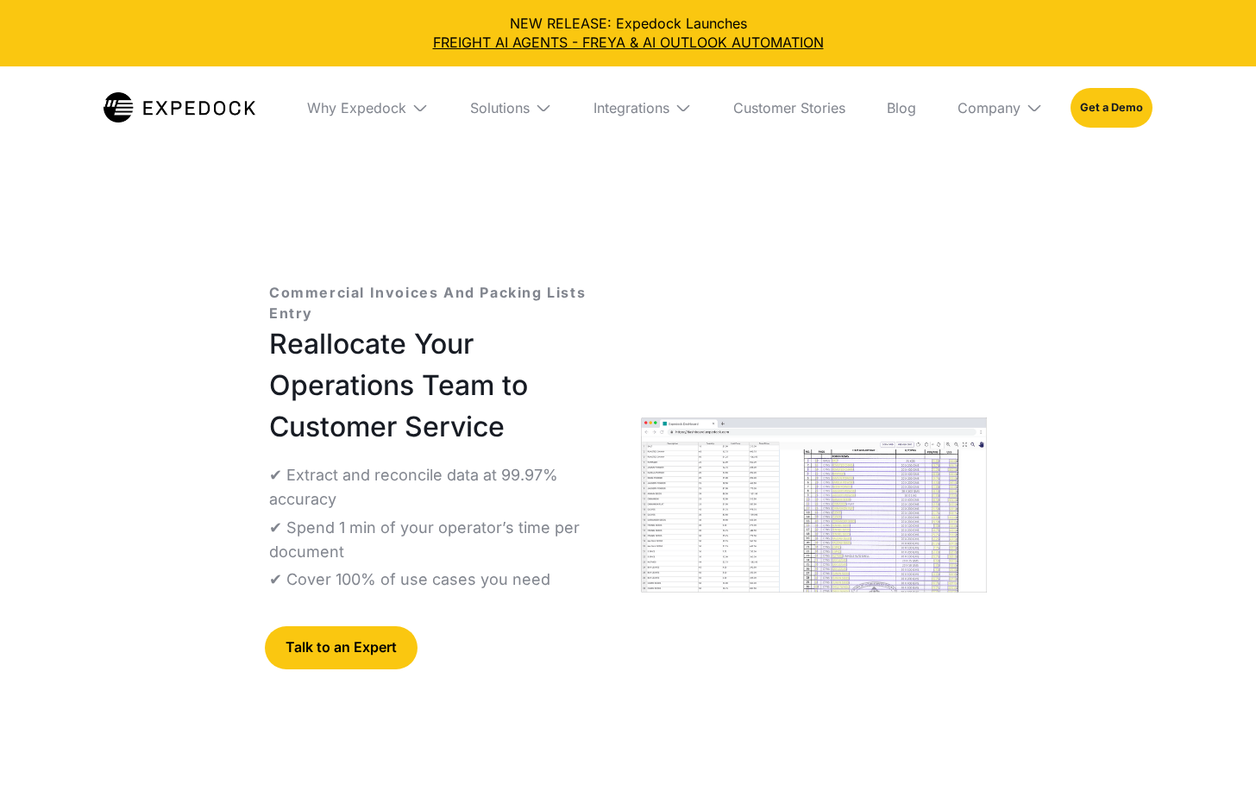
select select
click at [470, 114] on div "Solutions" at bounding box center [500, 107] width 60 height 17
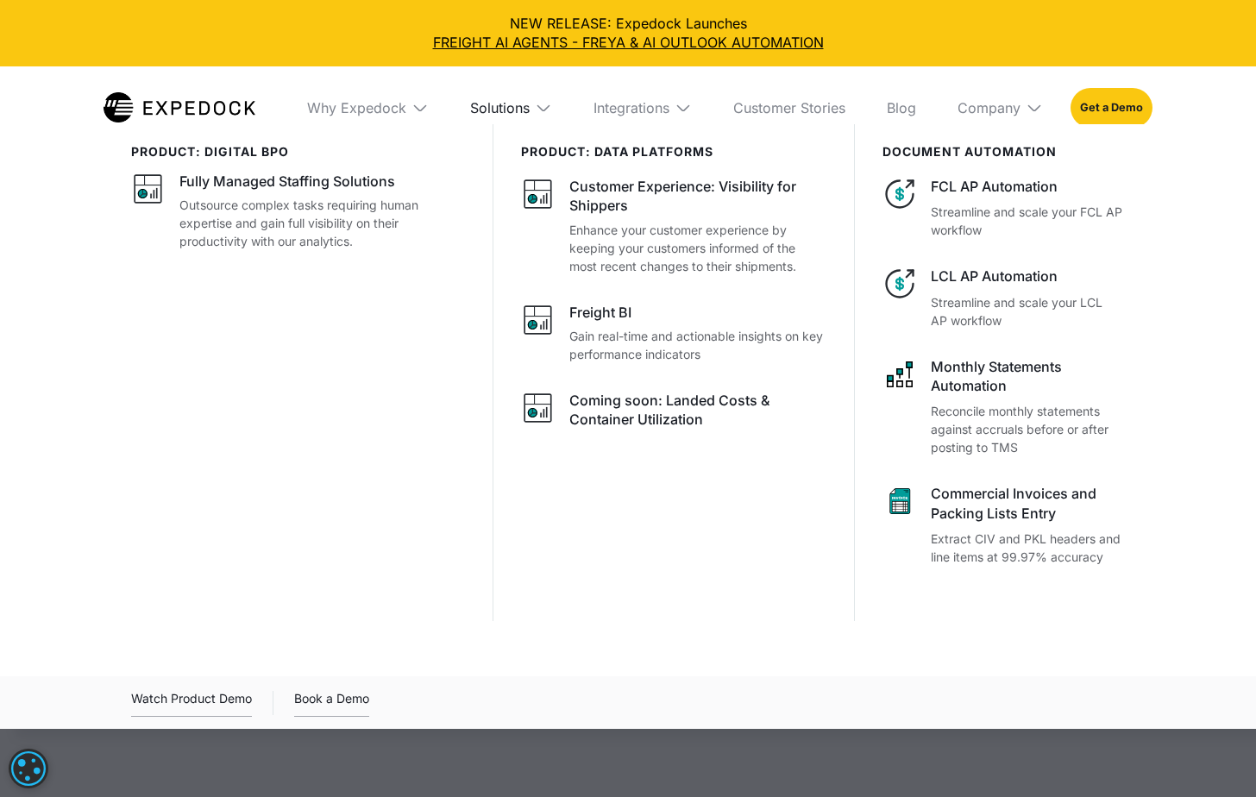
click at [470, 114] on div "Solutions" at bounding box center [500, 107] width 60 height 17
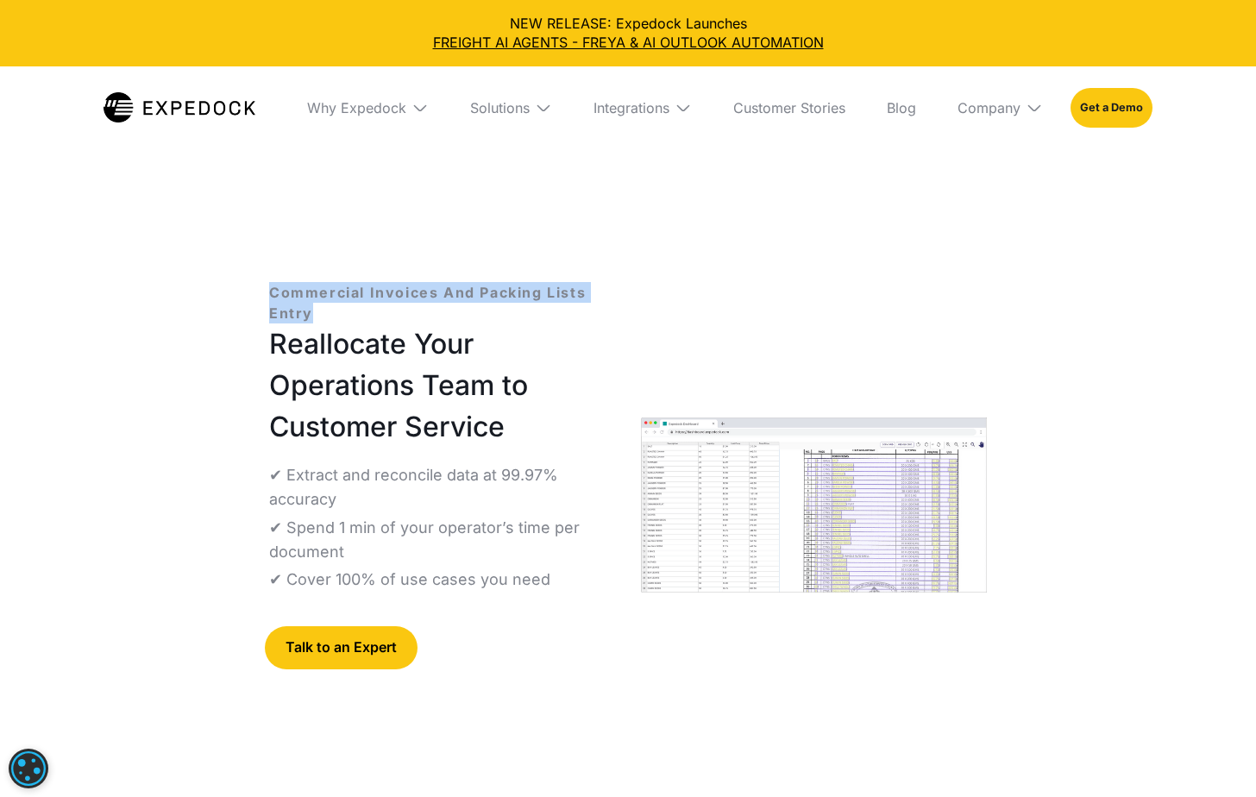
drag, startPoint x: 261, startPoint y: 289, endPoint x: 336, endPoint y: 317, distance: 80.3
click at [336, 317] on div "Commercial Invoices And Packing Lists Entry Reallocate Your Operations Team to …" at bounding box center [628, 518] width 773 height 529
copy p "Commercial Invoices And Packing Lists Entry"
click at [471, 114] on div "Solutions" at bounding box center [500, 107] width 60 height 17
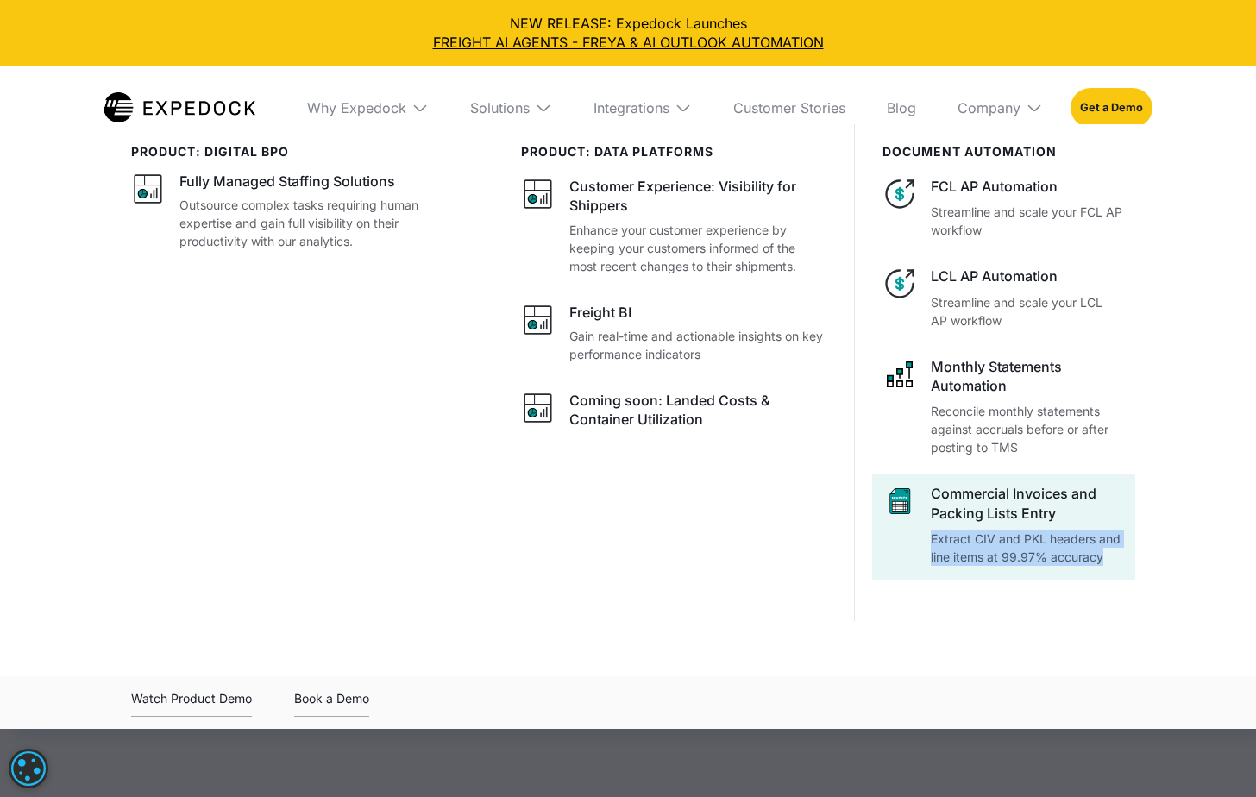
drag, startPoint x: 1146, startPoint y: 562, endPoint x: 933, endPoint y: 544, distance: 214.6
click at [933, 544] on div "product: digital bpo Fully Managed Staffing Solutions Outsource complex tasks r…" at bounding box center [628, 405] width 1104 height 563
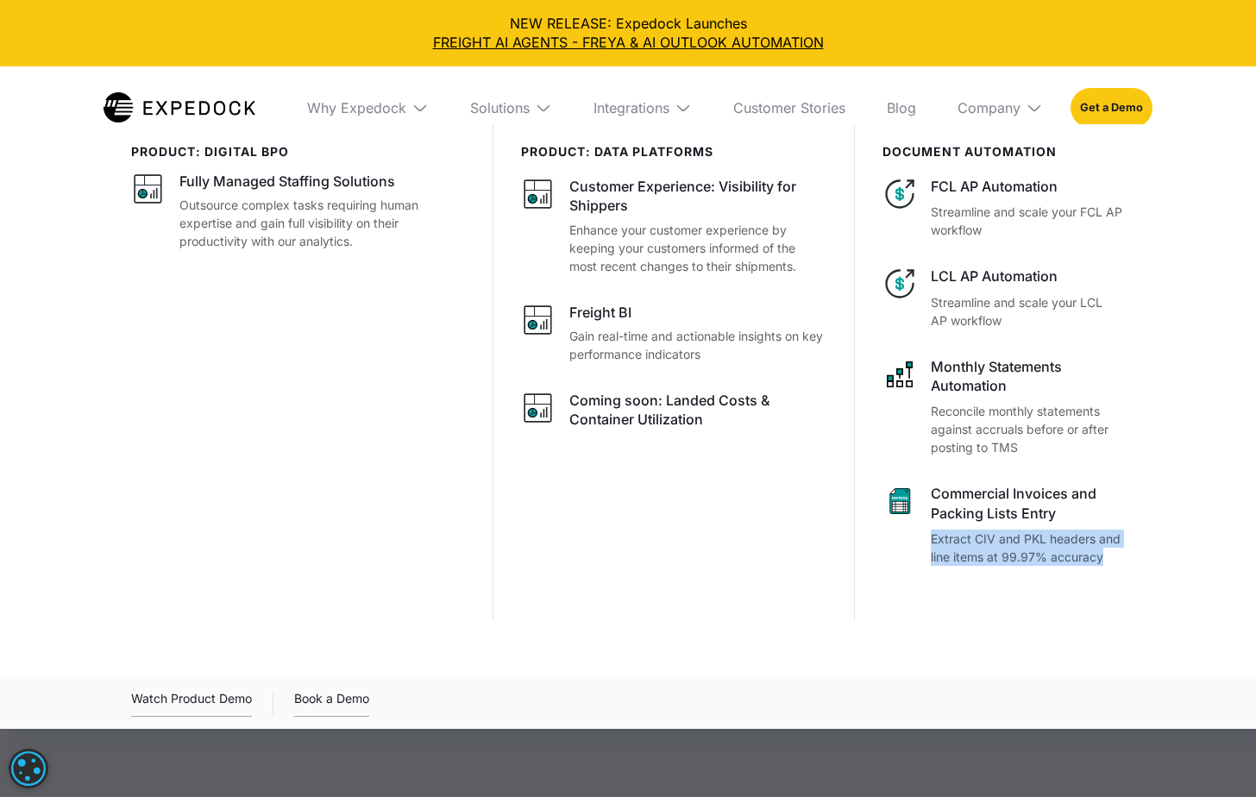
copy p "Extract CIV and PKL headers and line items at 99.97% accuracy"
click at [520, 751] on div at bounding box center [628, 522] width 1256 height 797
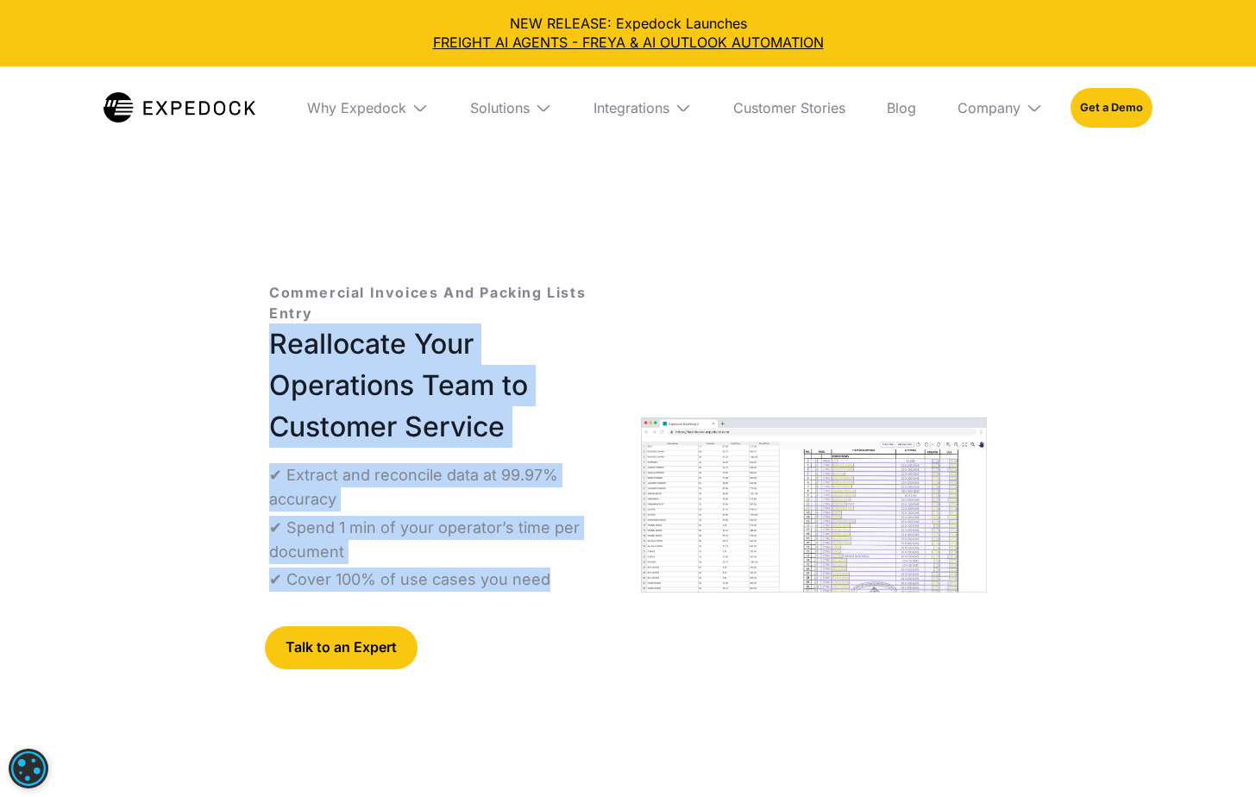
drag, startPoint x: 264, startPoint y: 343, endPoint x: 549, endPoint y: 579, distance: 369.5
click at [549, 579] on div "Commercial Invoices And Packing Lists Entry Reallocate Your Operations Team to …" at bounding box center [628, 518] width 773 height 529
copy div "Reallocate Your Operations Team to Customer Service ✔ Extract and reconcile dat…"
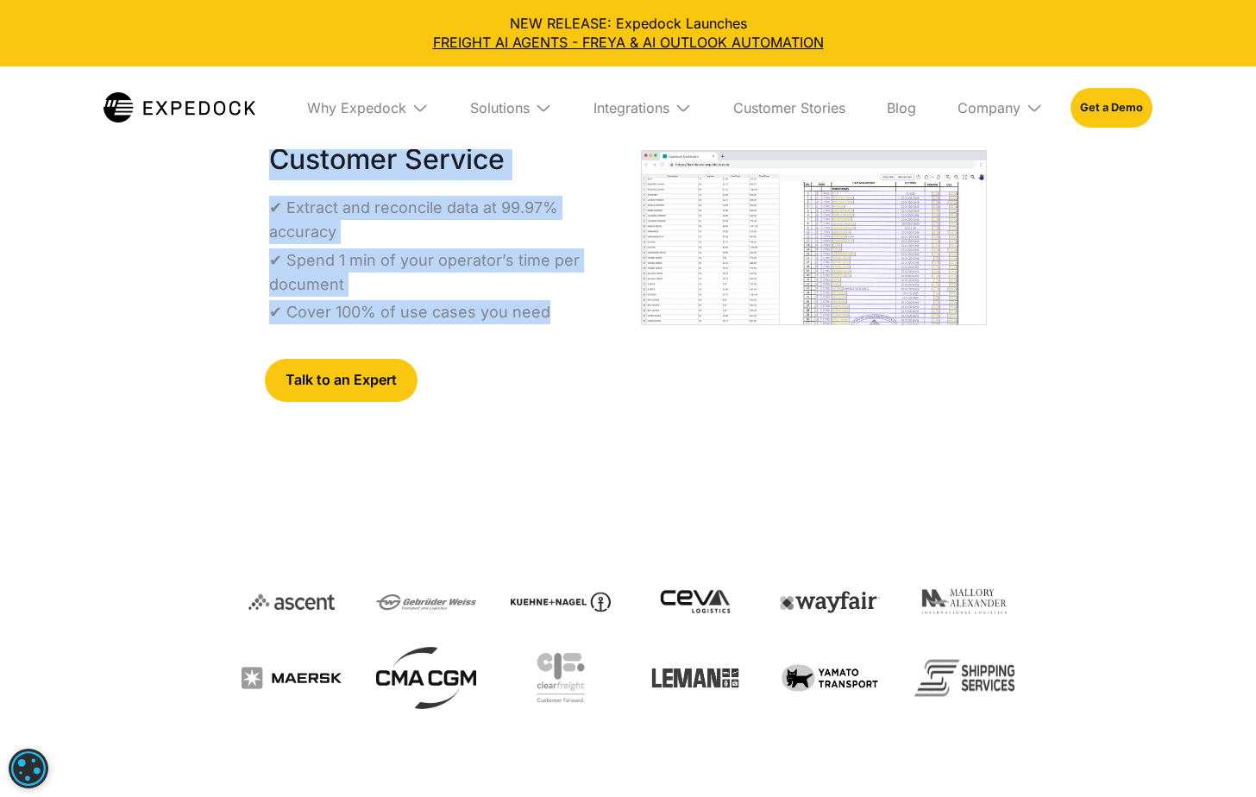
scroll to position [259, 0]
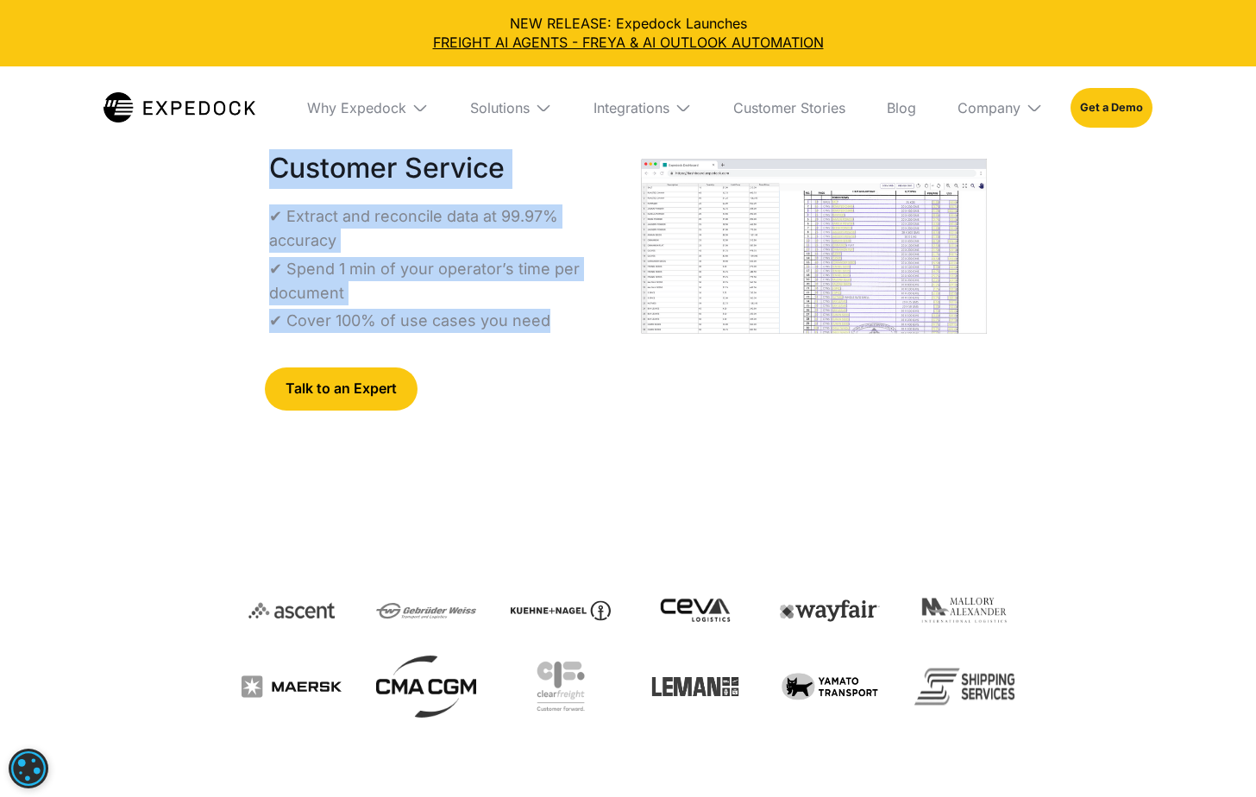
click at [776, 231] on img "open lightbox" at bounding box center [814, 246] width 346 height 174
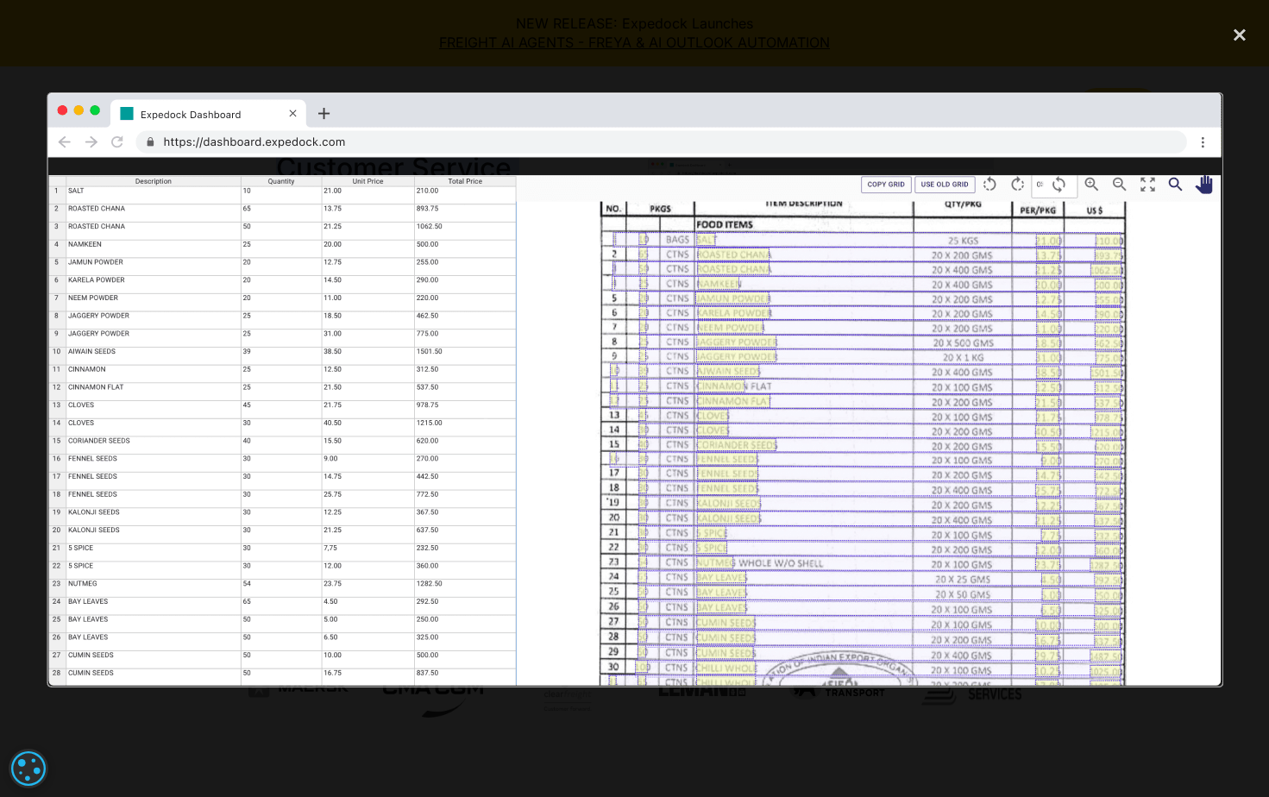
drag, startPoint x: 757, startPoint y: 309, endPoint x: 467, endPoint y: 165, distance: 323.7
click at [467, 165] on img at bounding box center [635, 389] width 1178 height 595
drag, startPoint x: 476, startPoint y: 182, endPoint x: 205, endPoint y: 24, distance: 313.5
click at [209, 28] on div at bounding box center [634, 398] width 1269 height 765
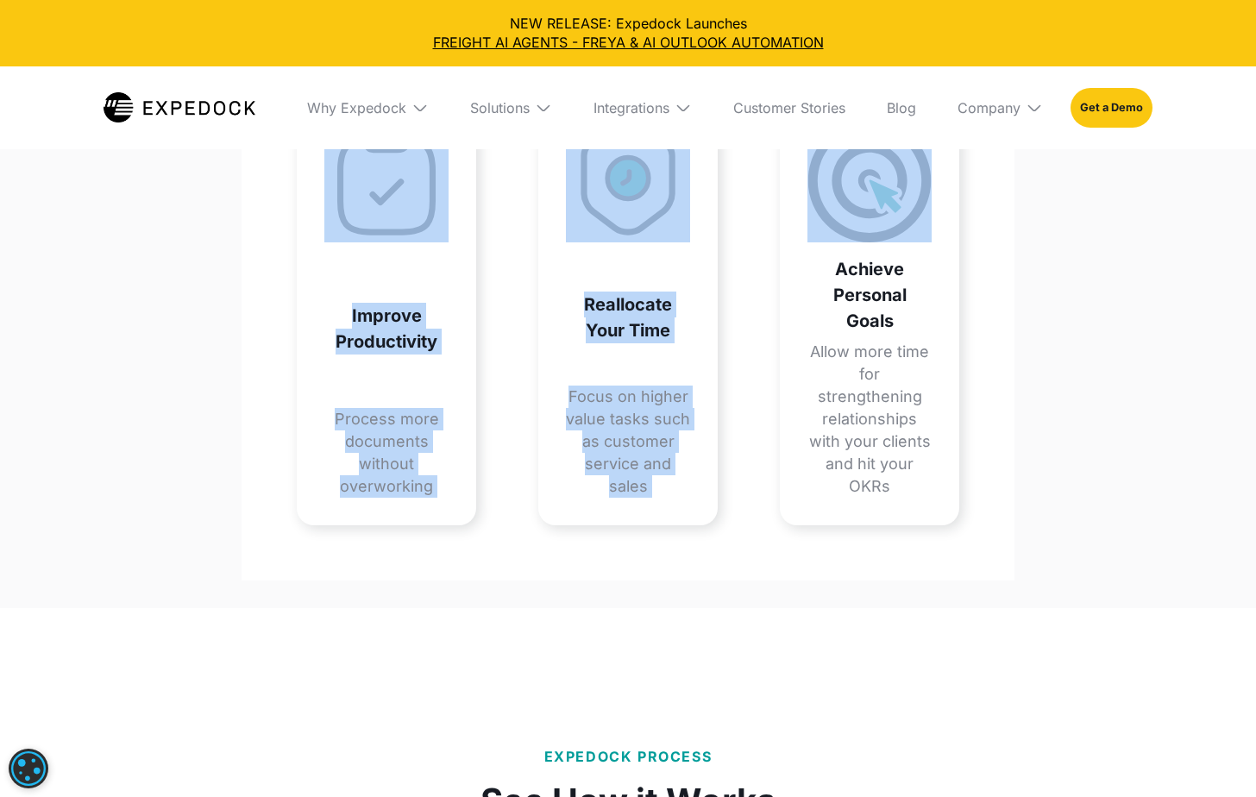
scroll to position [2415, 0]
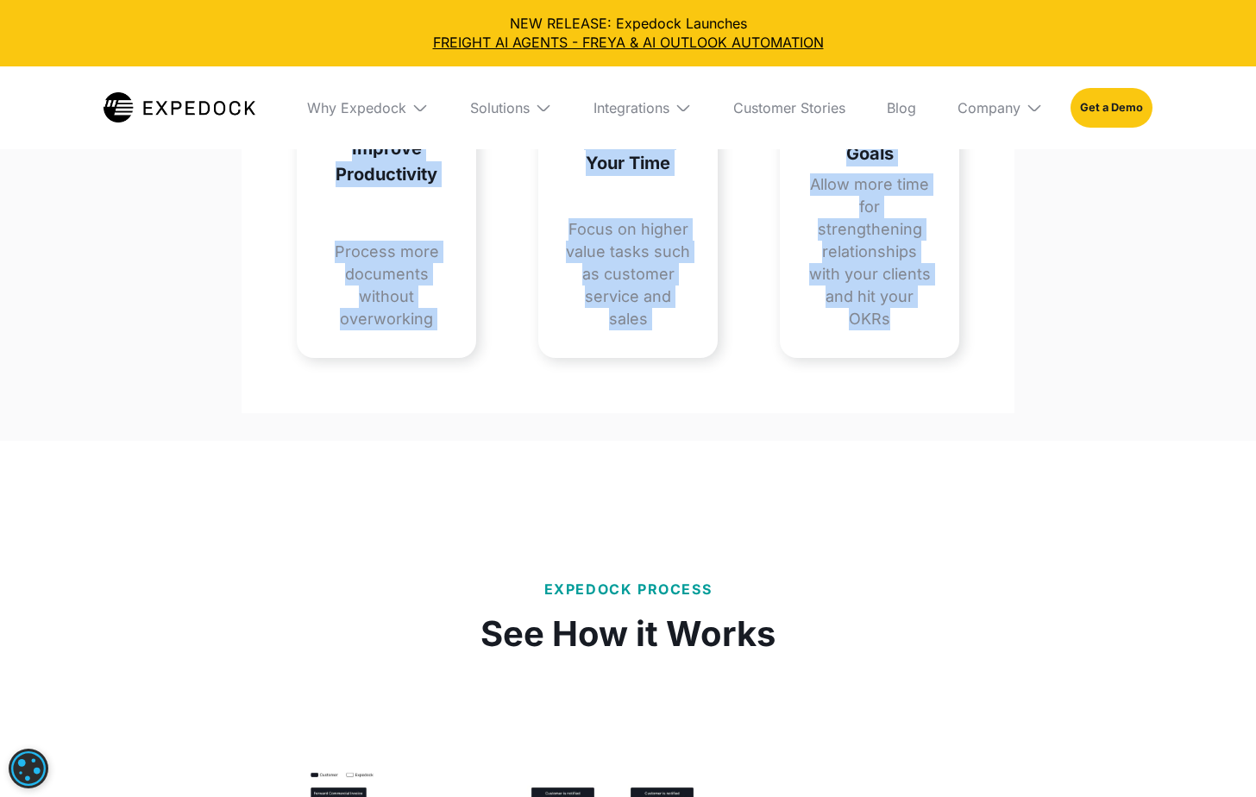
drag, startPoint x: 294, startPoint y: 220, endPoint x: 914, endPoint y: 499, distance: 679.5
click at [914, 413] on div "How We Benefit Your Teams We Speed Up Your Operations Workflow Improve Producti…" at bounding box center [628, 41] width 773 height 744
copy div "We Speed Up Your Operations Workflow Improve Productivity Process more document…"
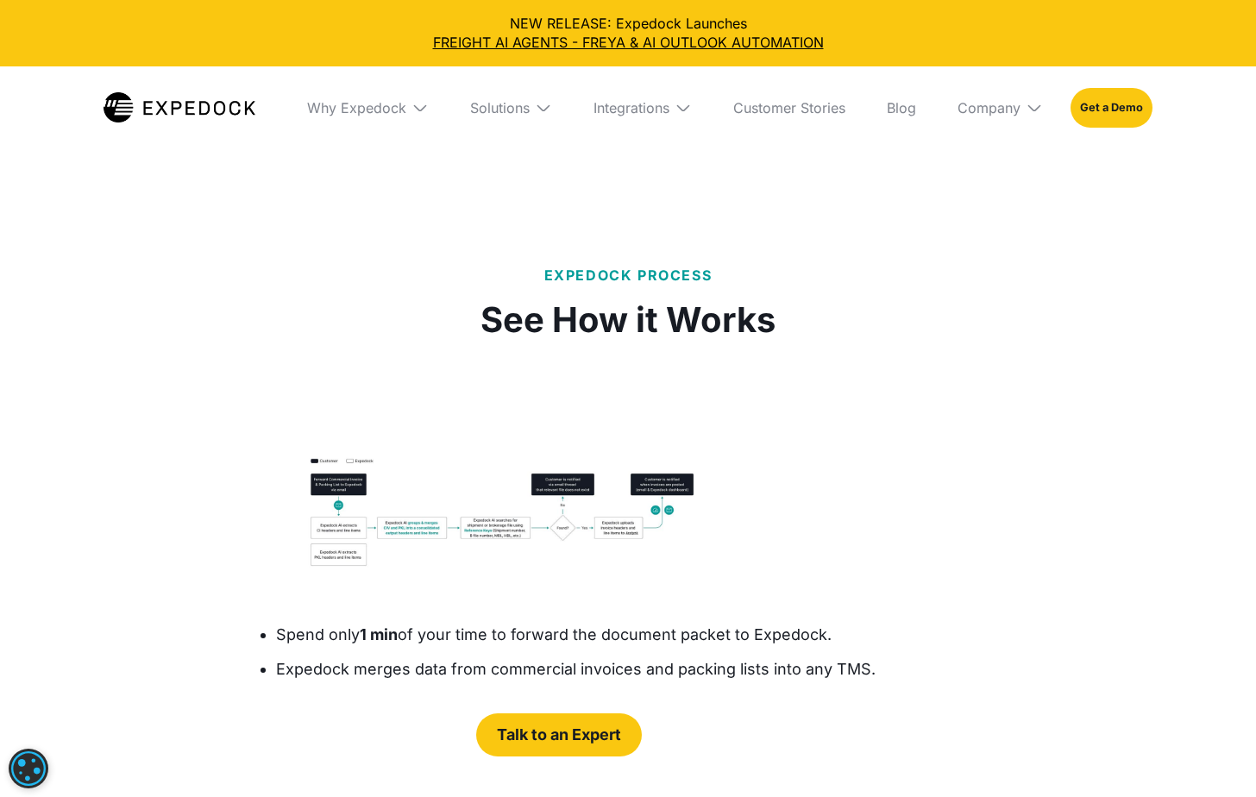
scroll to position [3019, 0]
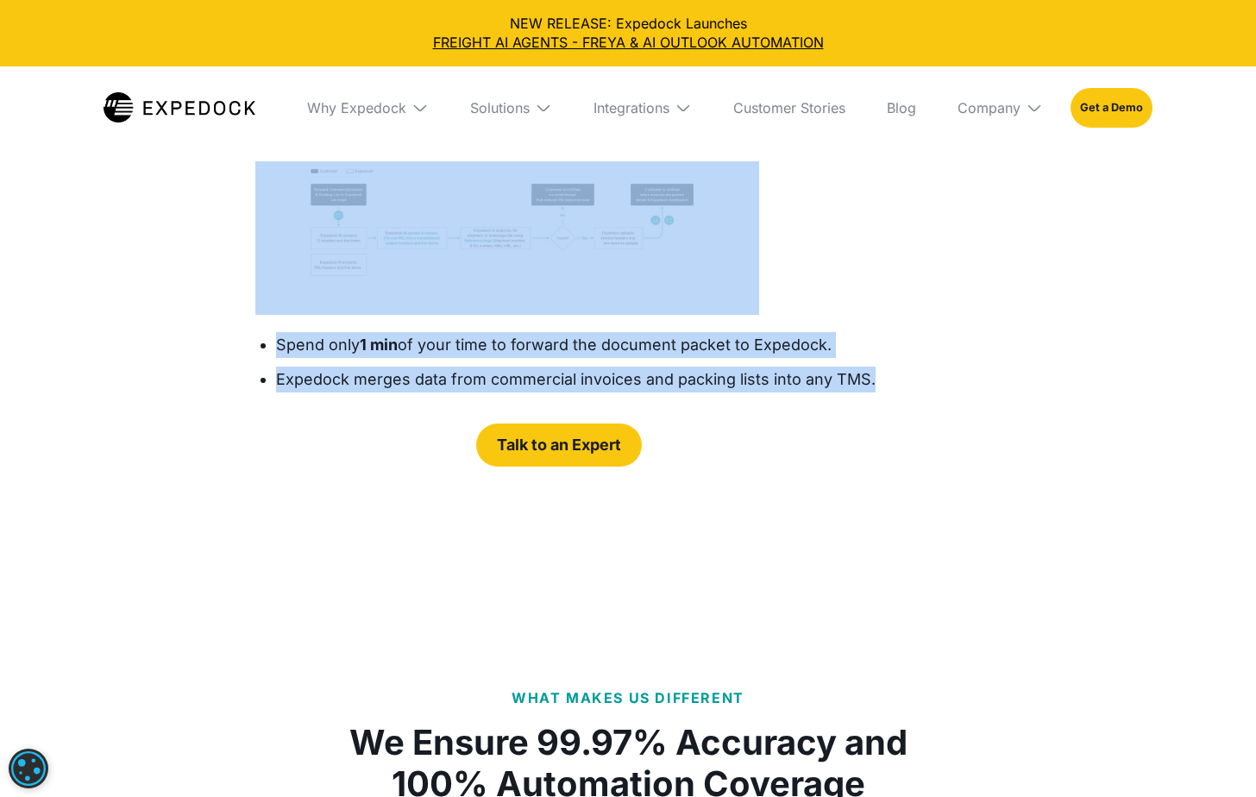
drag, startPoint x: 478, startPoint y: 208, endPoint x: 887, endPoint y: 554, distance: 535.6
click at [887, 522] on div "Expedock Process See How it Works Spend only 1 min of your time to forward the …" at bounding box center [628, 221] width 773 height 602
copy div "See How it Works Spend only 1 min of your time to forward the document packet t…"
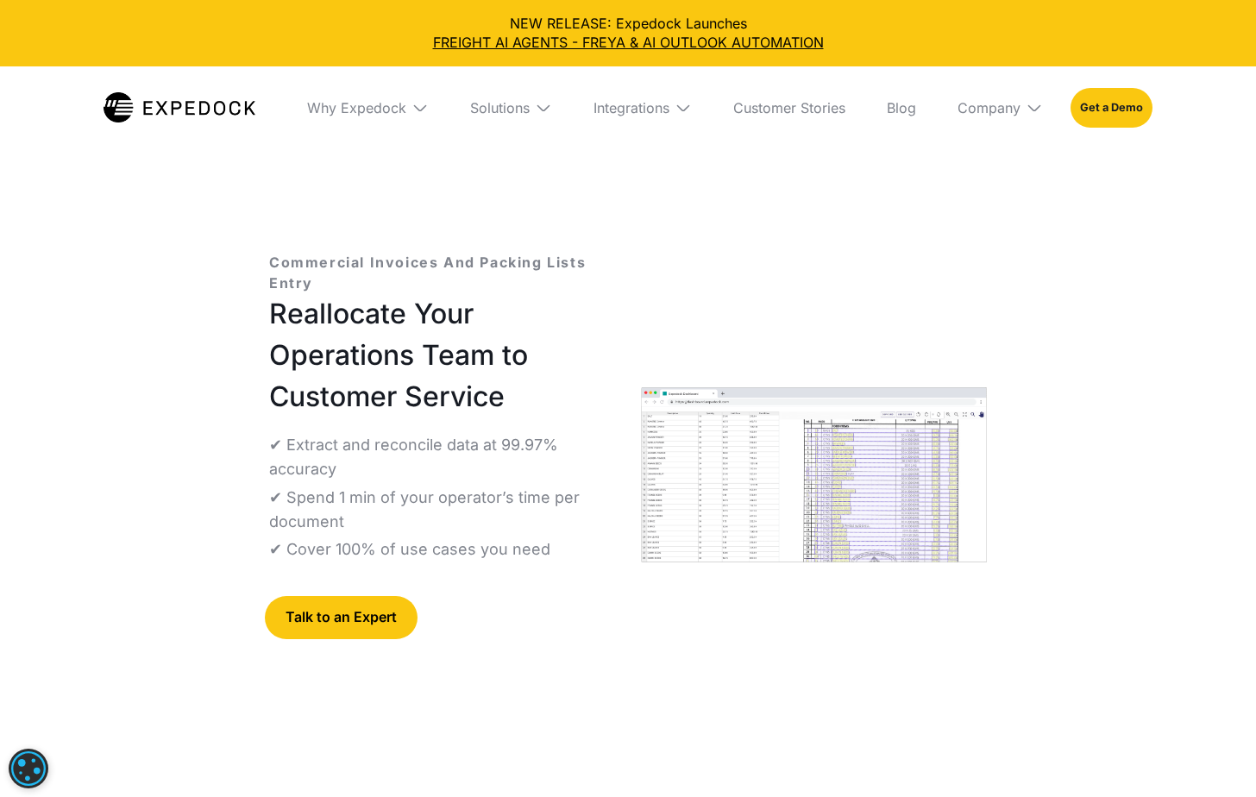
scroll to position [0, 0]
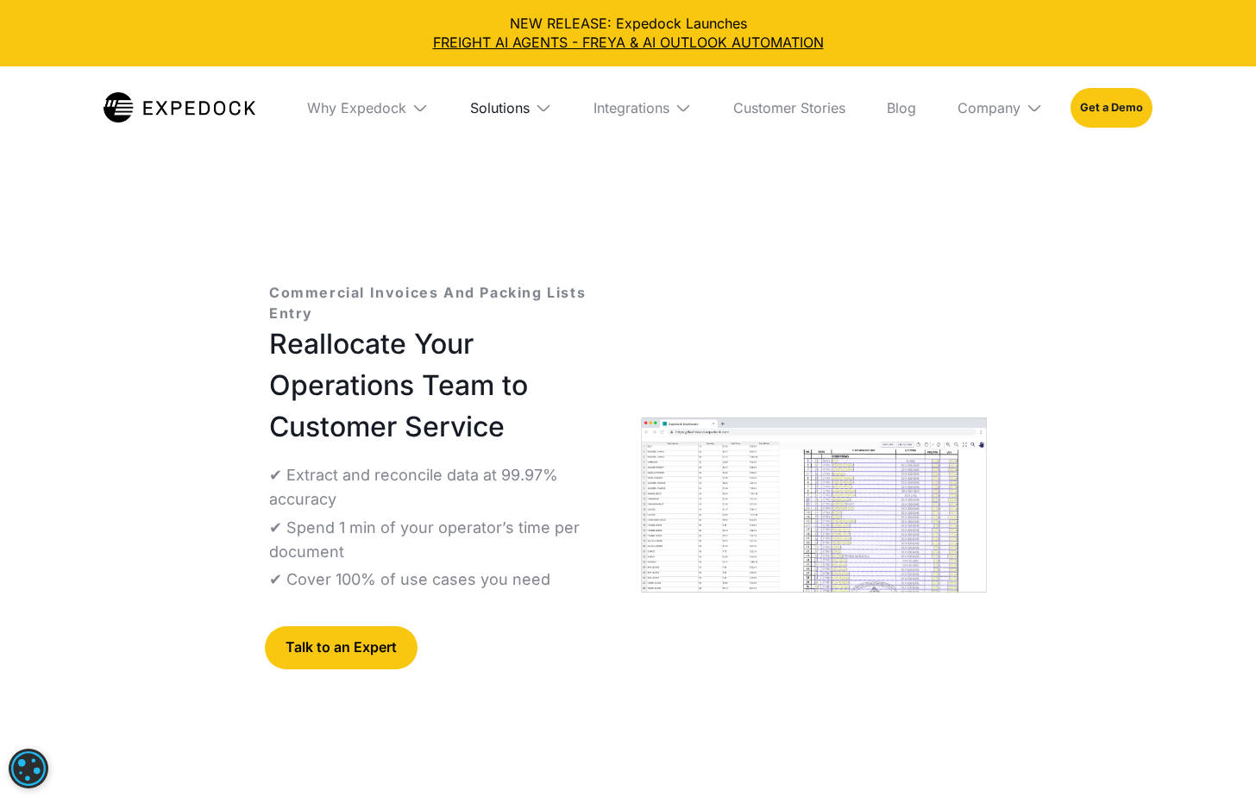
click at [520, 104] on div "Solutions" at bounding box center [500, 107] width 60 height 17
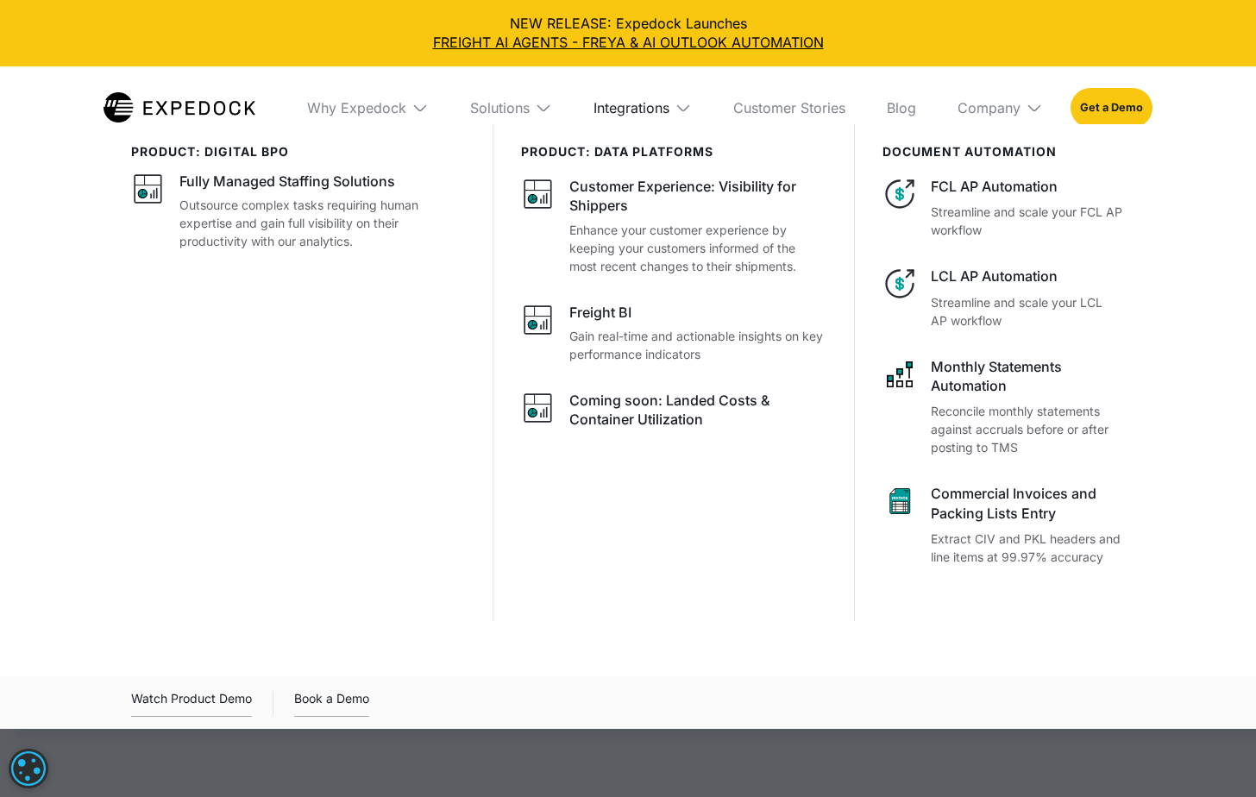
click at [659, 112] on div "Integrations" at bounding box center [632, 107] width 76 height 17
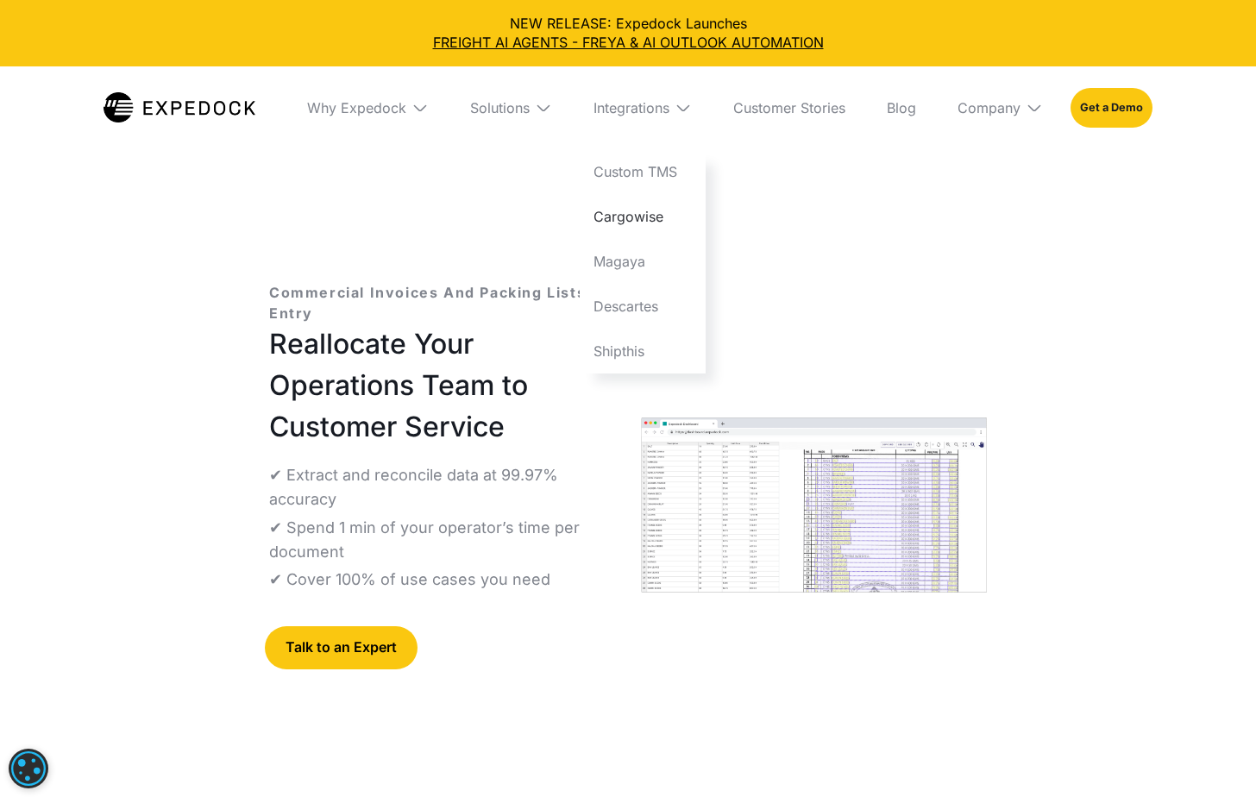
click at [626, 210] on link "Cargowise" at bounding box center [643, 216] width 126 height 45
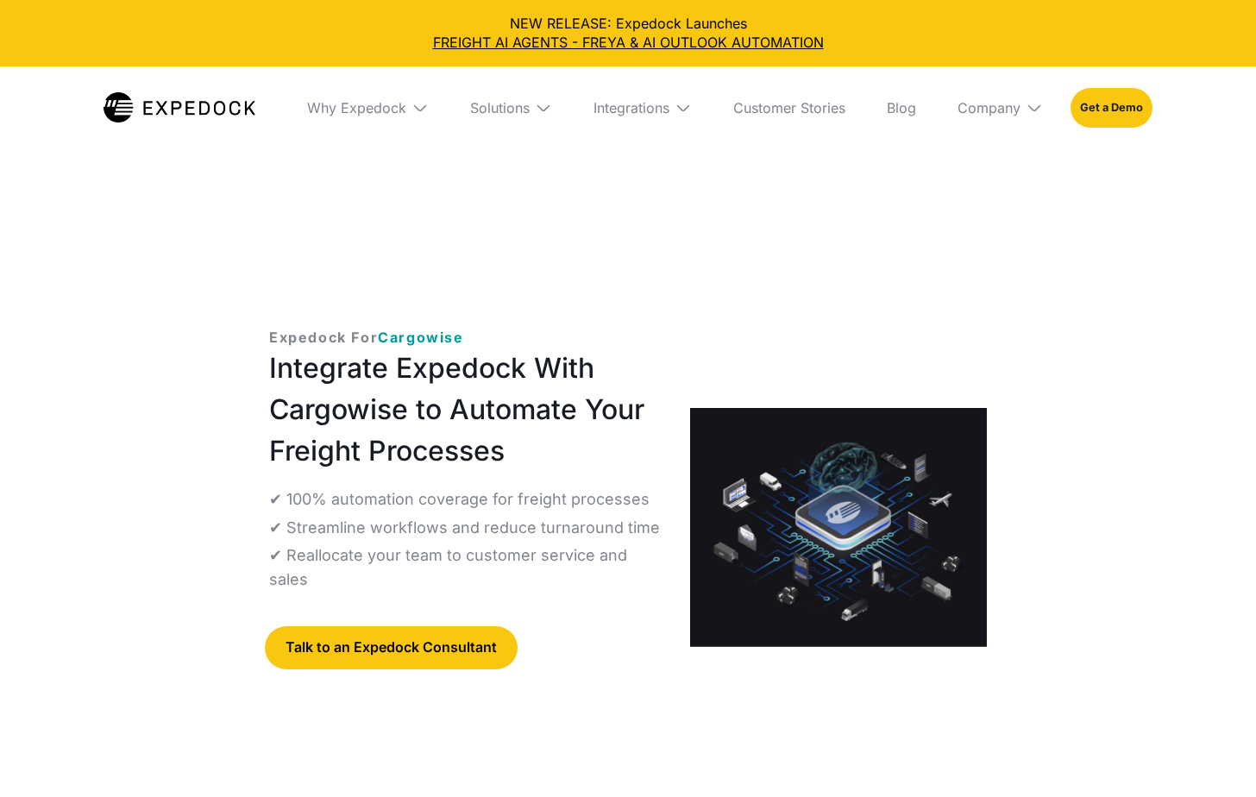
select select
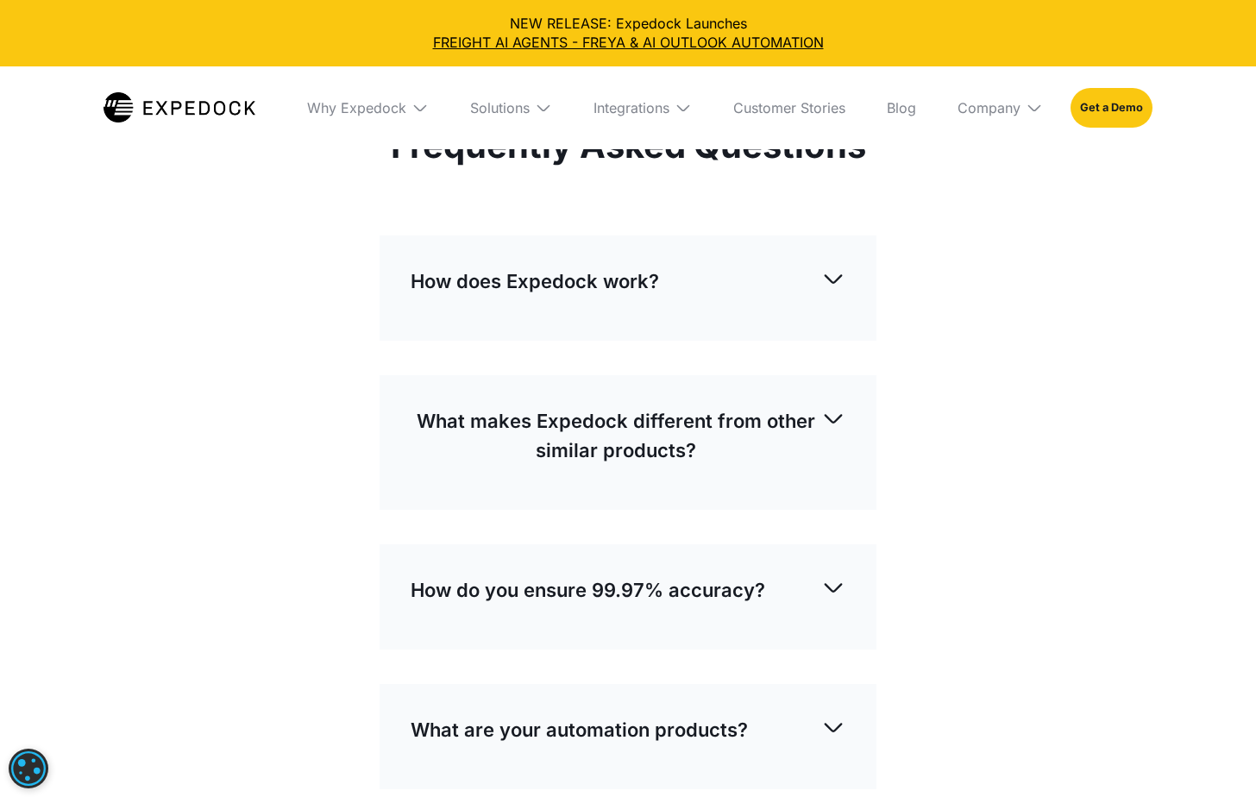
scroll to position [5003, 0]
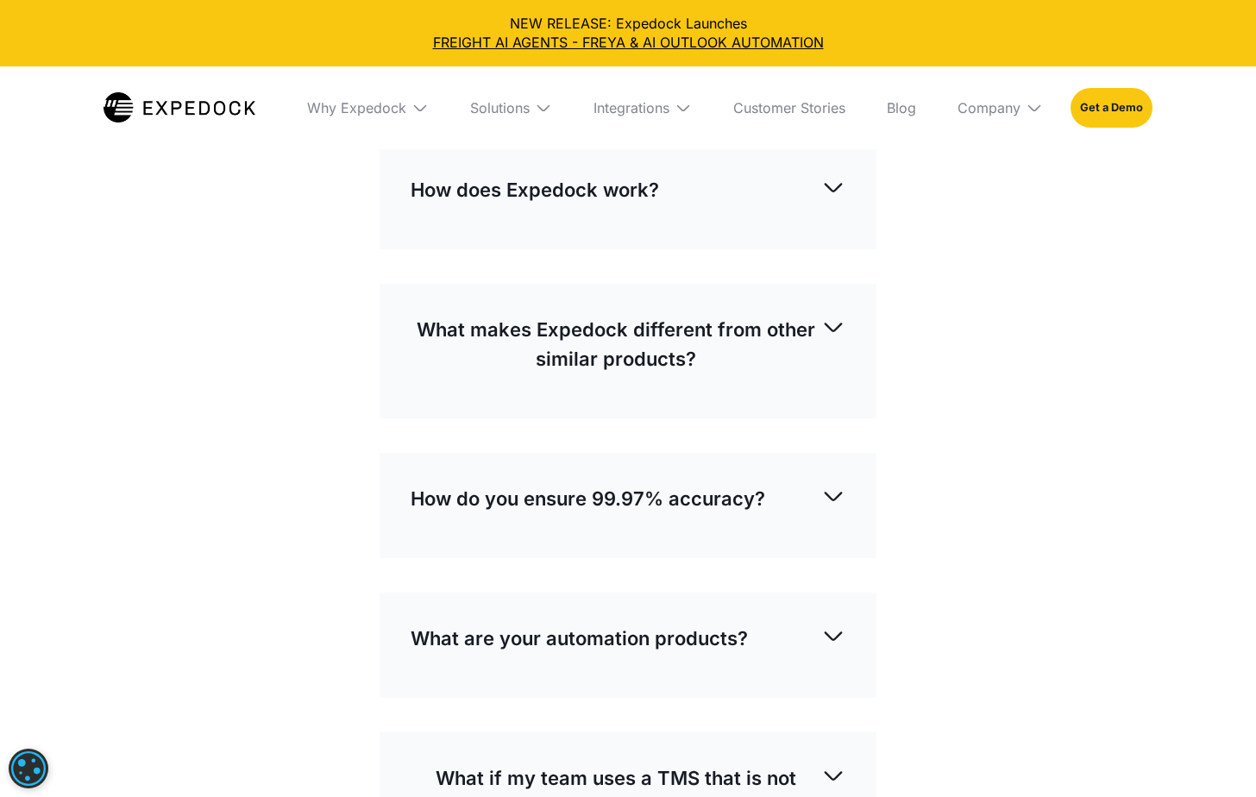
click at [663, 374] on p "What makes Expedock different from other similar products?" at bounding box center [616, 344] width 411 height 59
